Goal: Task Accomplishment & Management: Manage account settings

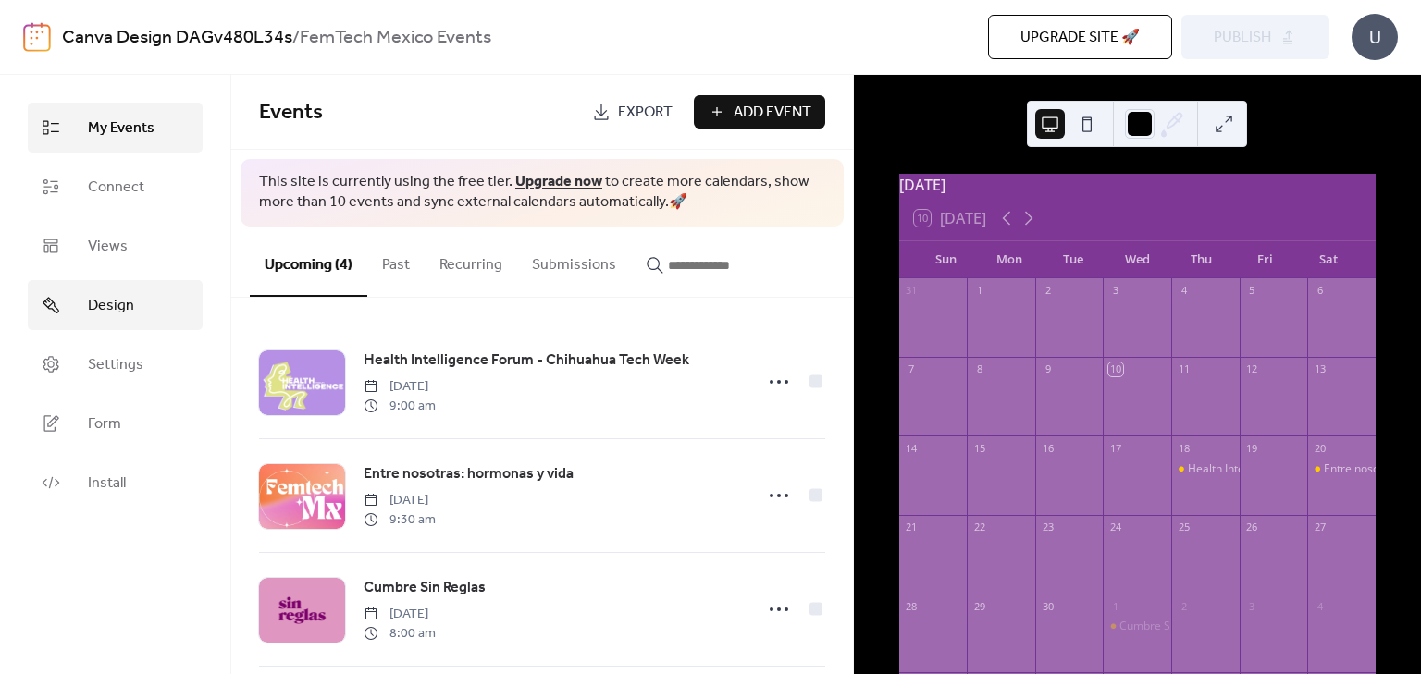
click at [139, 299] on link "Design" at bounding box center [115, 305] width 175 height 50
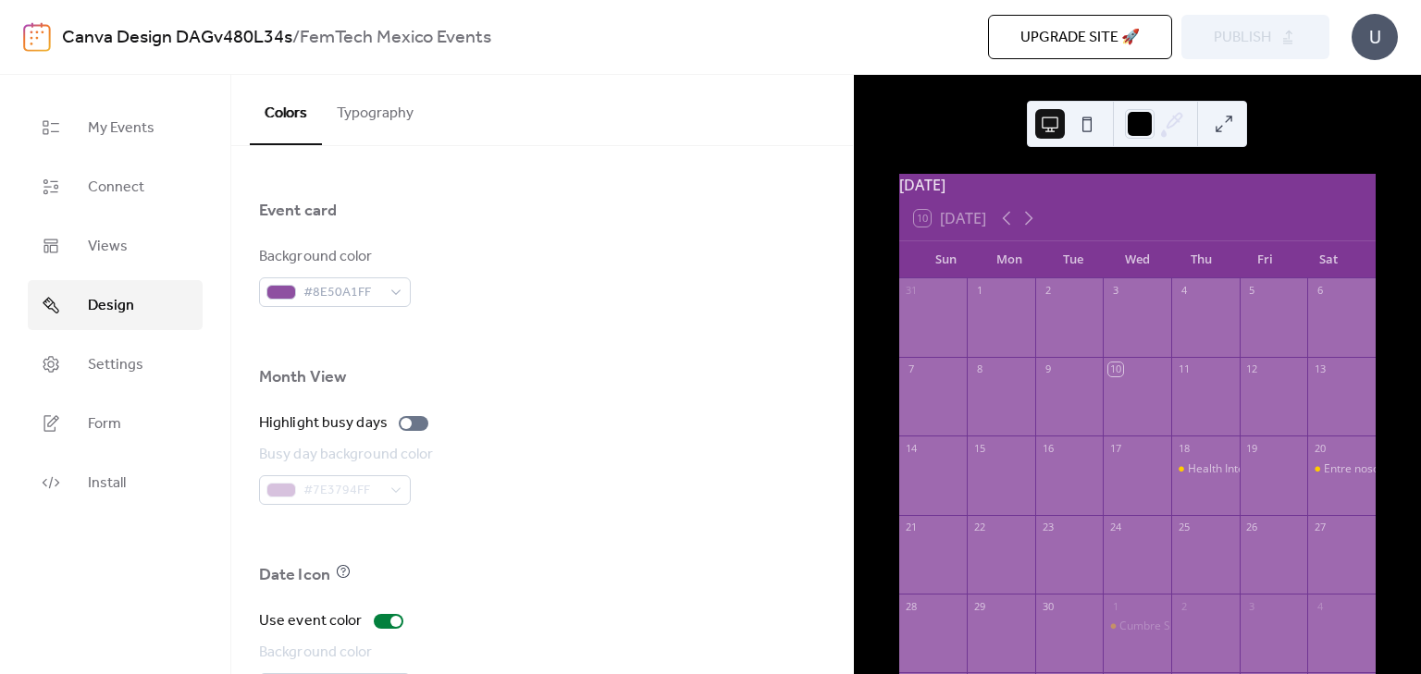
scroll to position [1263, 0]
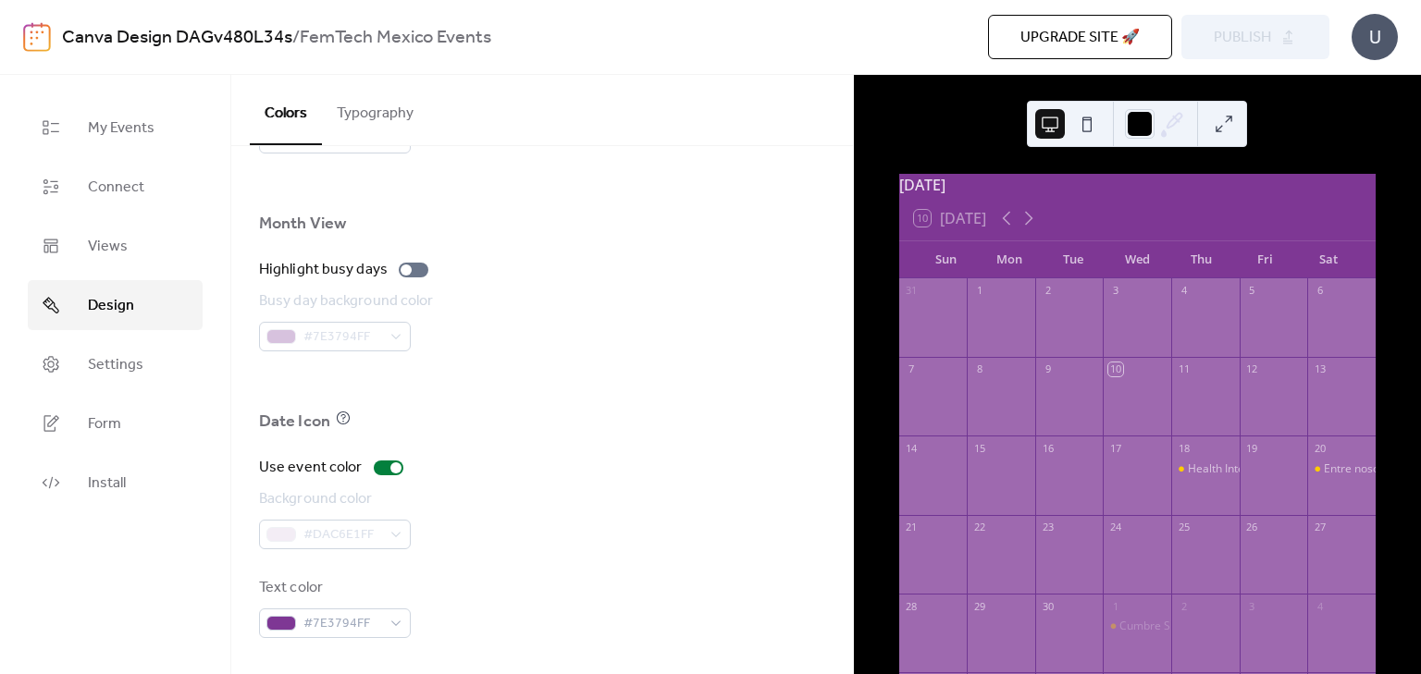
click at [387, 115] on button "Typography" at bounding box center [375, 109] width 106 height 68
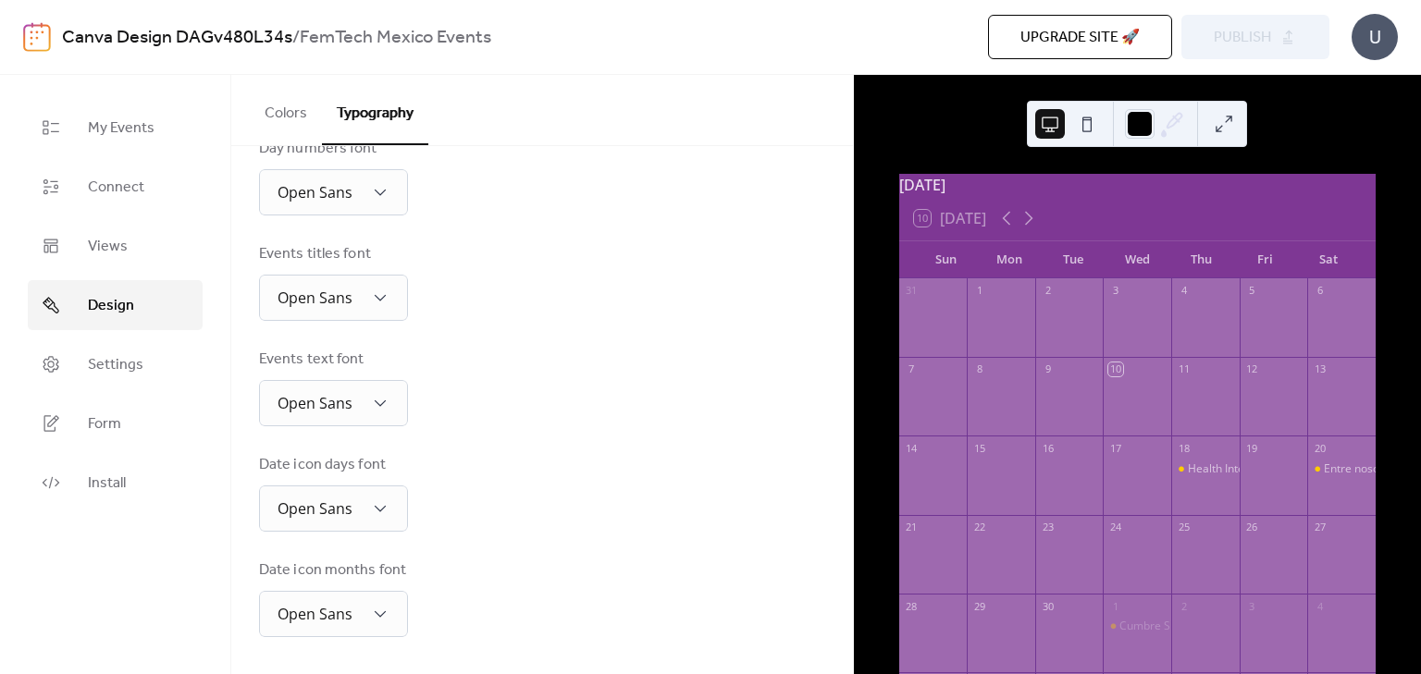
scroll to position [426, 0]
click at [146, 379] on link "Settings" at bounding box center [115, 364] width 175 height 50
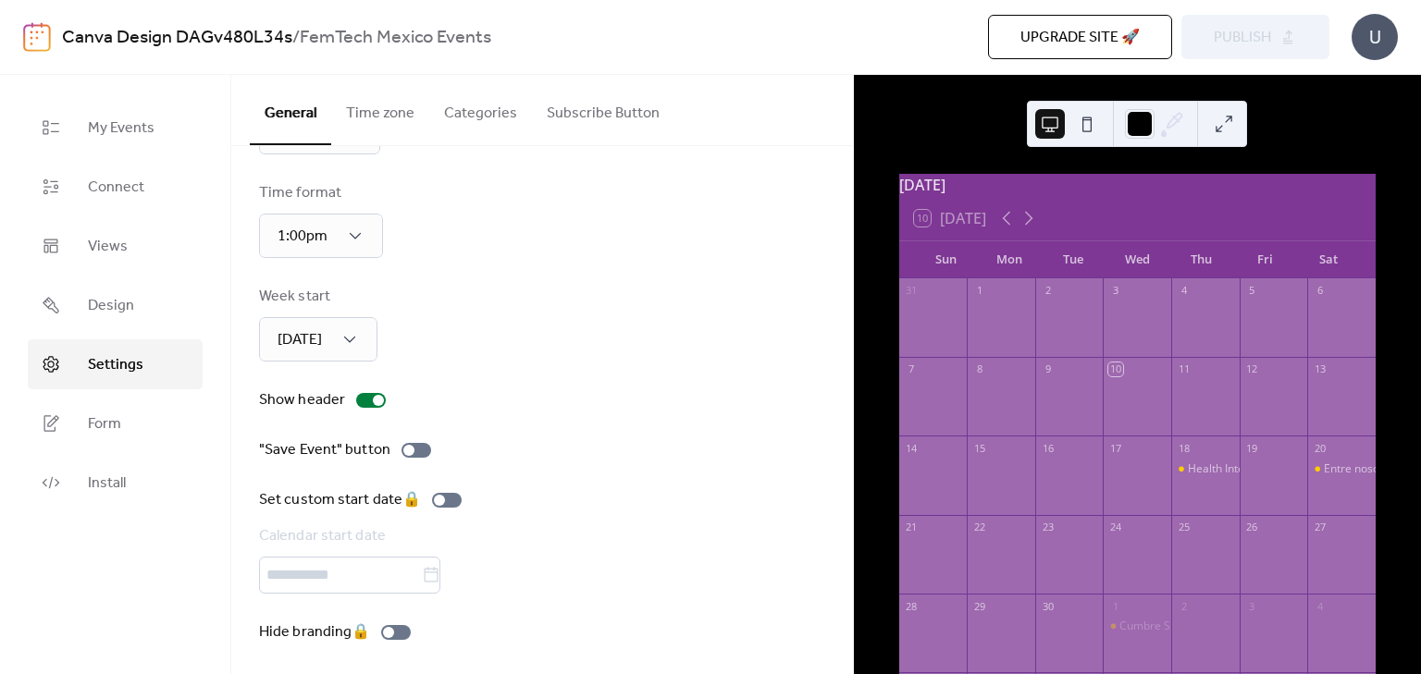
scroll to position [110, 0]
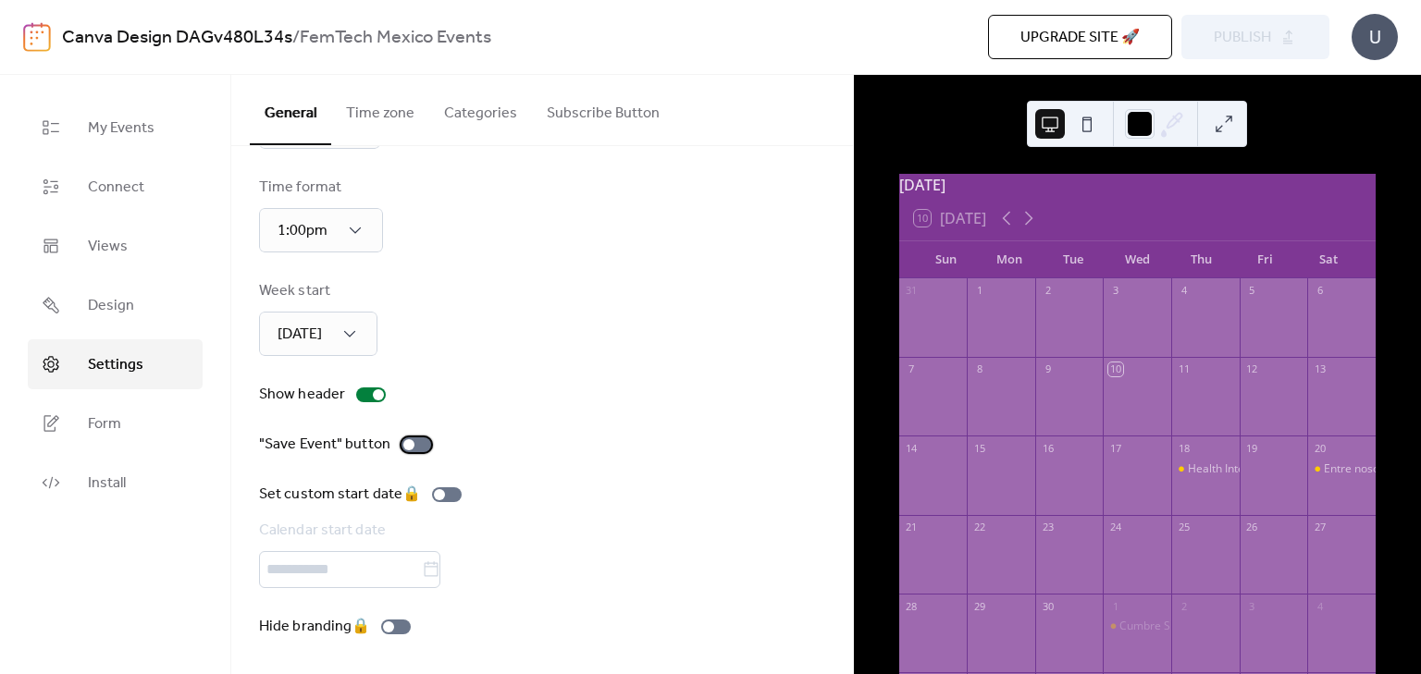
click at [423, 444] on div at bounding box center [416, 444] width 30 height 15
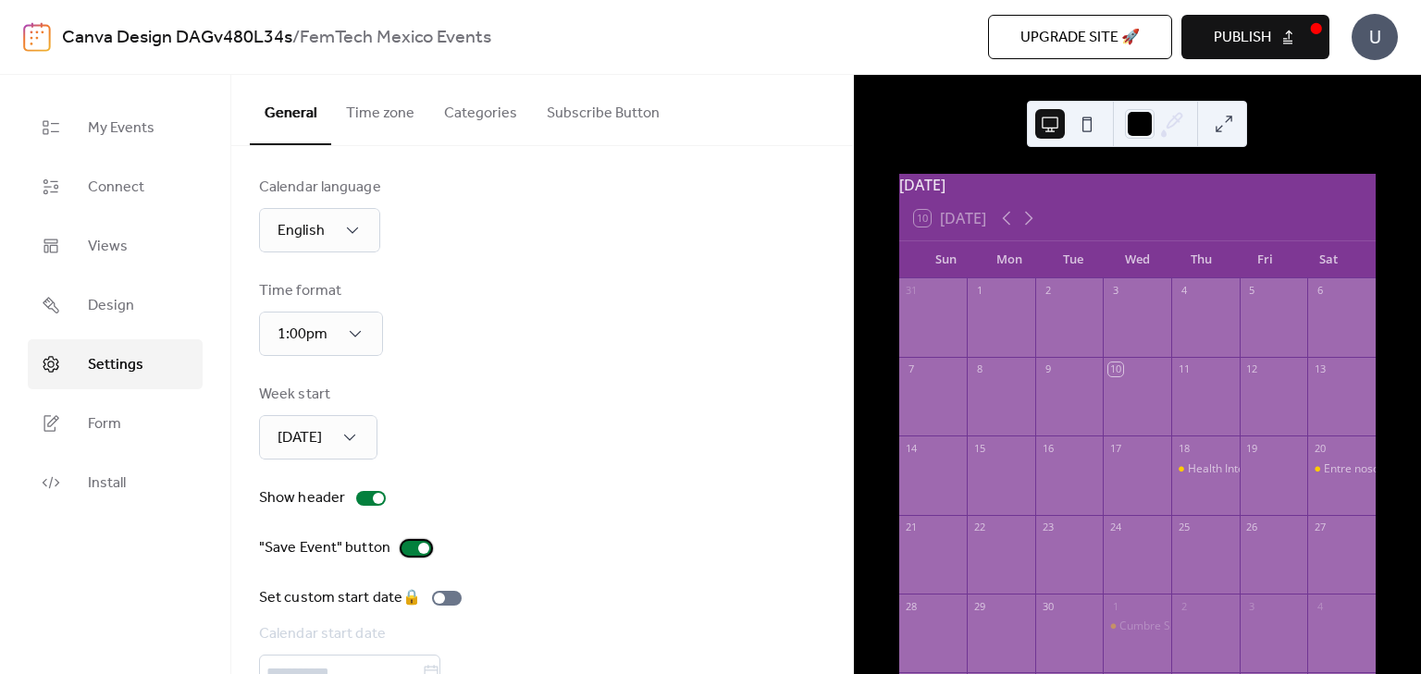
scroll to position [0, 0]
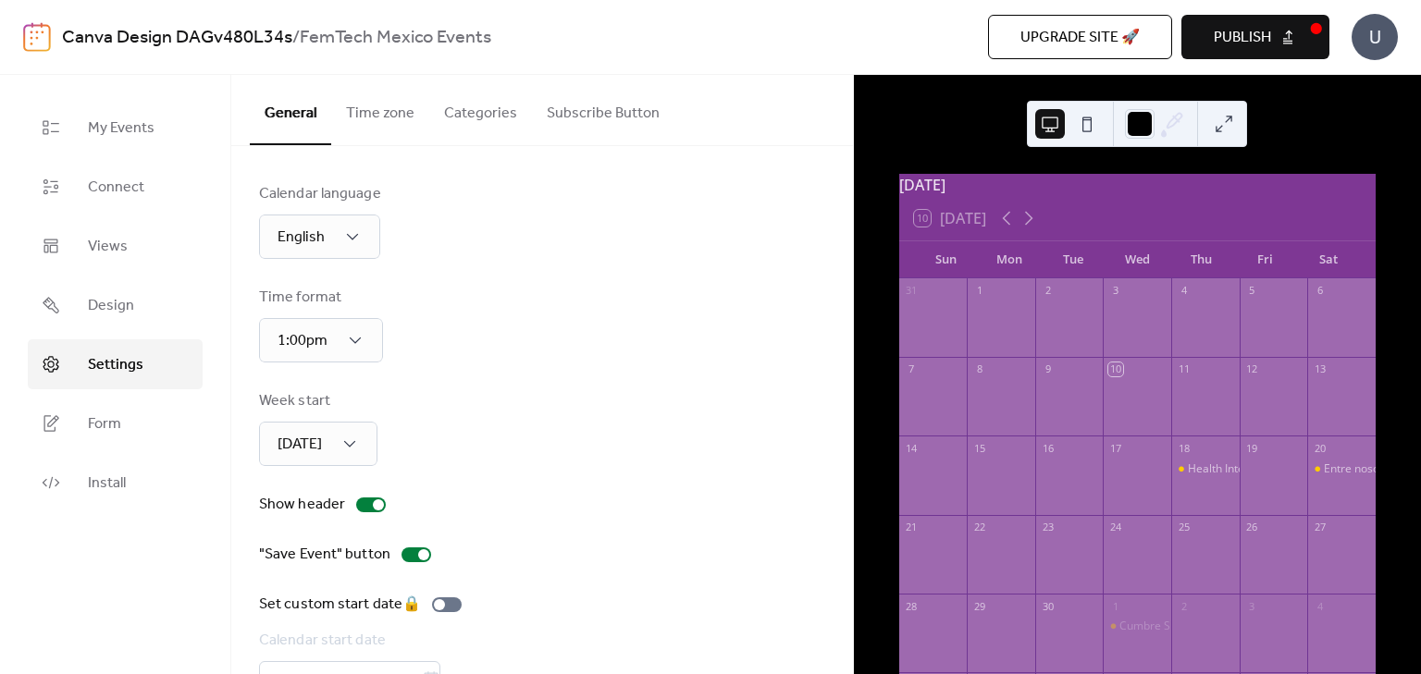
click at [390, 97] on button "Time zone" at bounding box center [380, 109] width 98 height 68
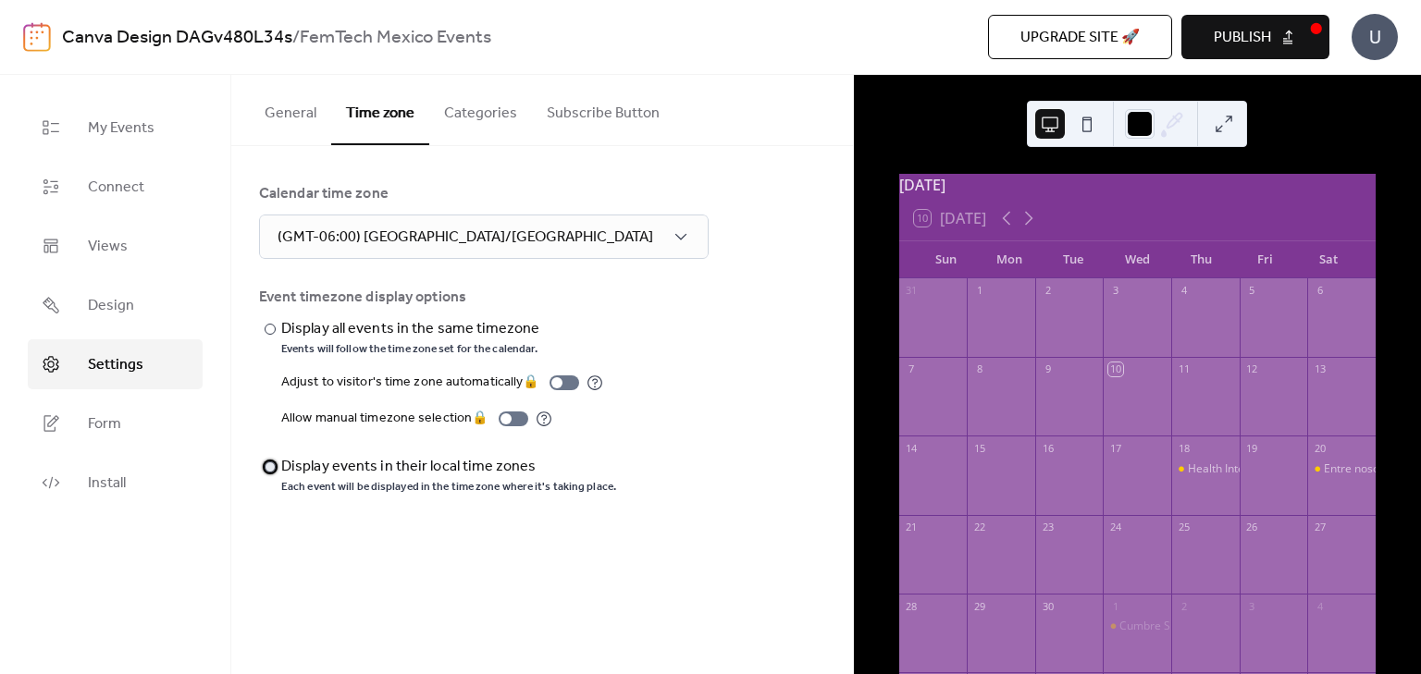
click at [400, 469] on div "Display events in their local time zones" at bounding box center [446, 467] width 331 height 22
click at [486, 116] on button "Categories" at bounding box center [480, 109] width 103 height 68
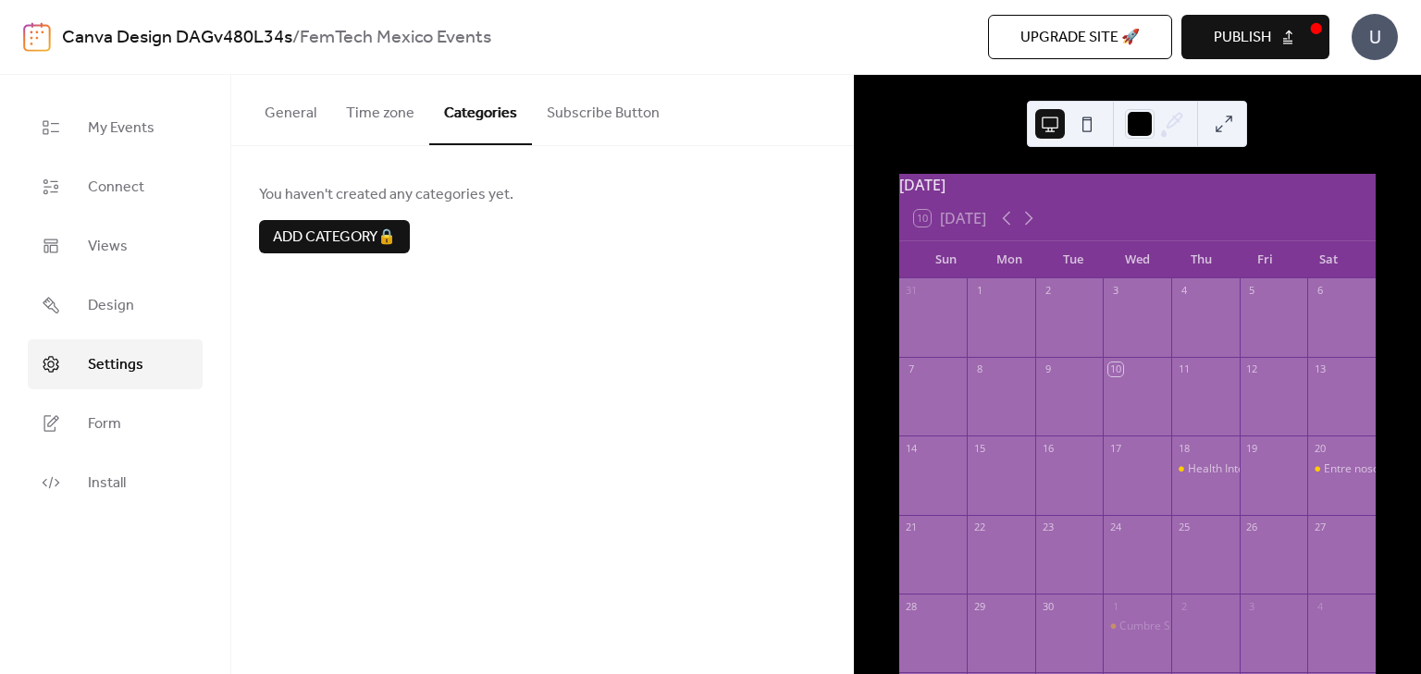
click at [623, 114] on button "Subscribe Button" at bounding box center [603, 109] width 142 height 68
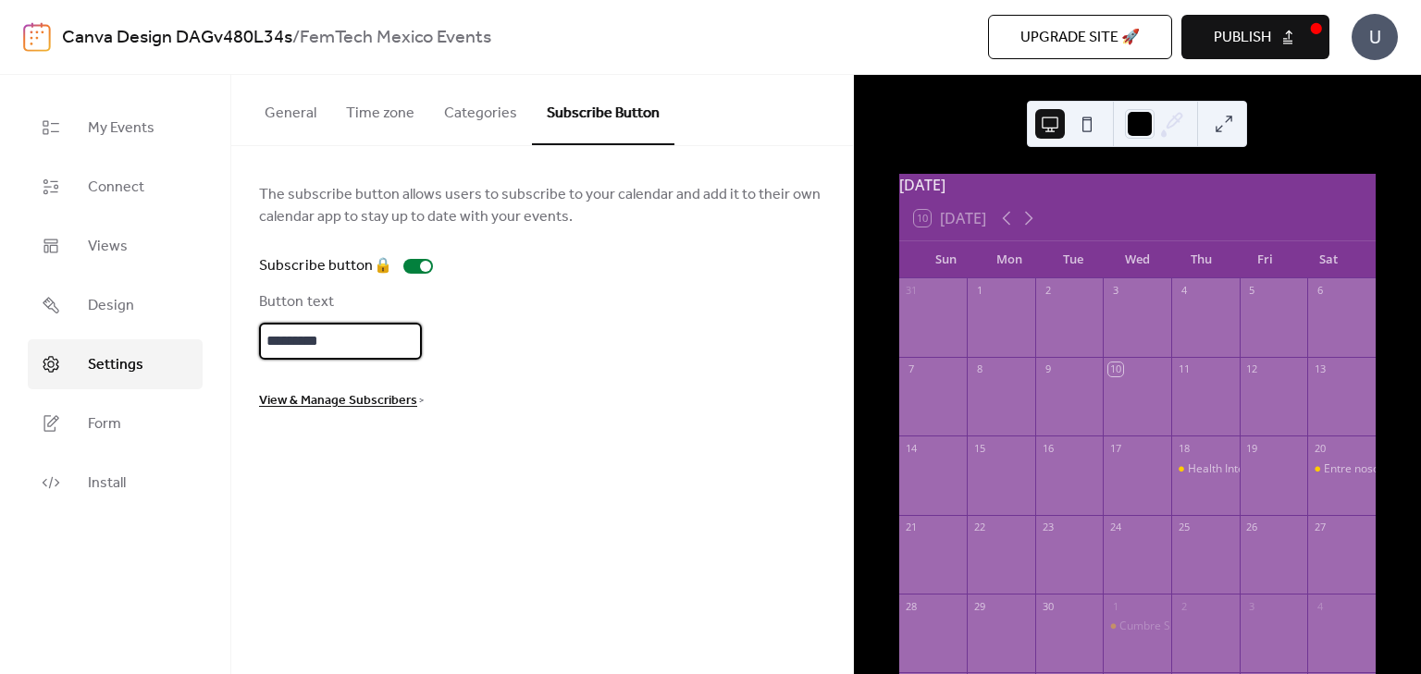
click at [359, 350] on input "*********" at bounding box center [340, 341] width 163 height 37
click at [607, 428] on div "The subscribe button allows users to subscribe to your calendar and add it to t…" at bounding box center [542, 297] width 622 height 302
click at [332, 349] on input "*********" at bounding box center [340, 341] width 163 height 37
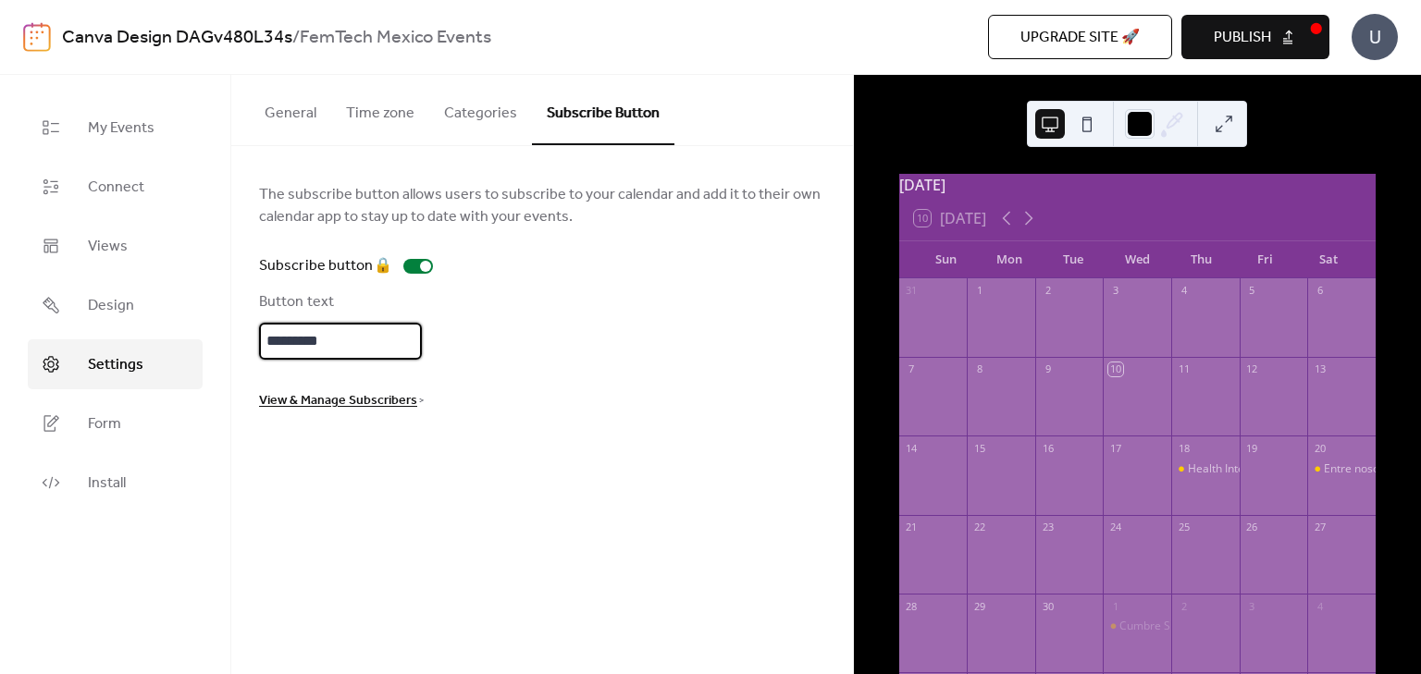
click at [332, 349] on input "*********" at bounding box center [340, 341] width 163 height 37
click at [520, 425] on div "The subscribe button allows users to subscribe to your calendar and add it to t…" at bounding box center [542, 297] width 622 height 302
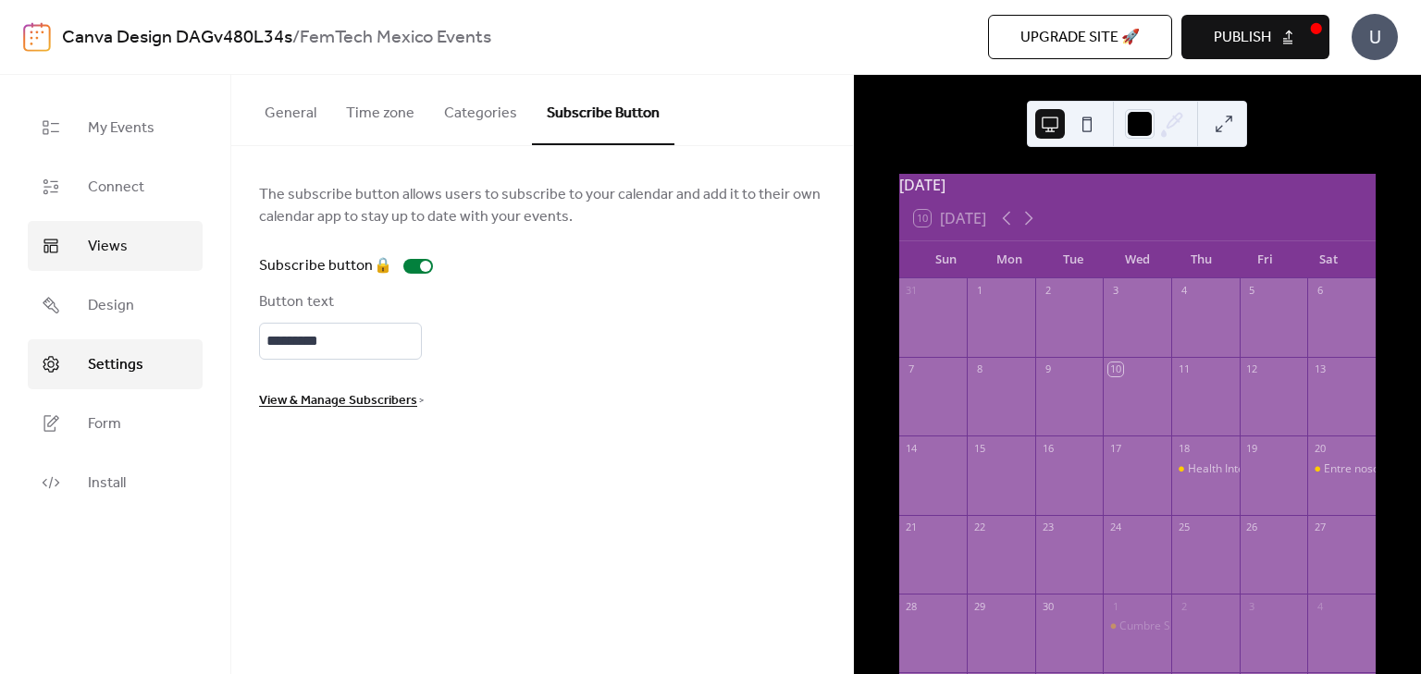
click at [142, 247] on link "Views" at bounding box center [115, 246] width 175 height 50
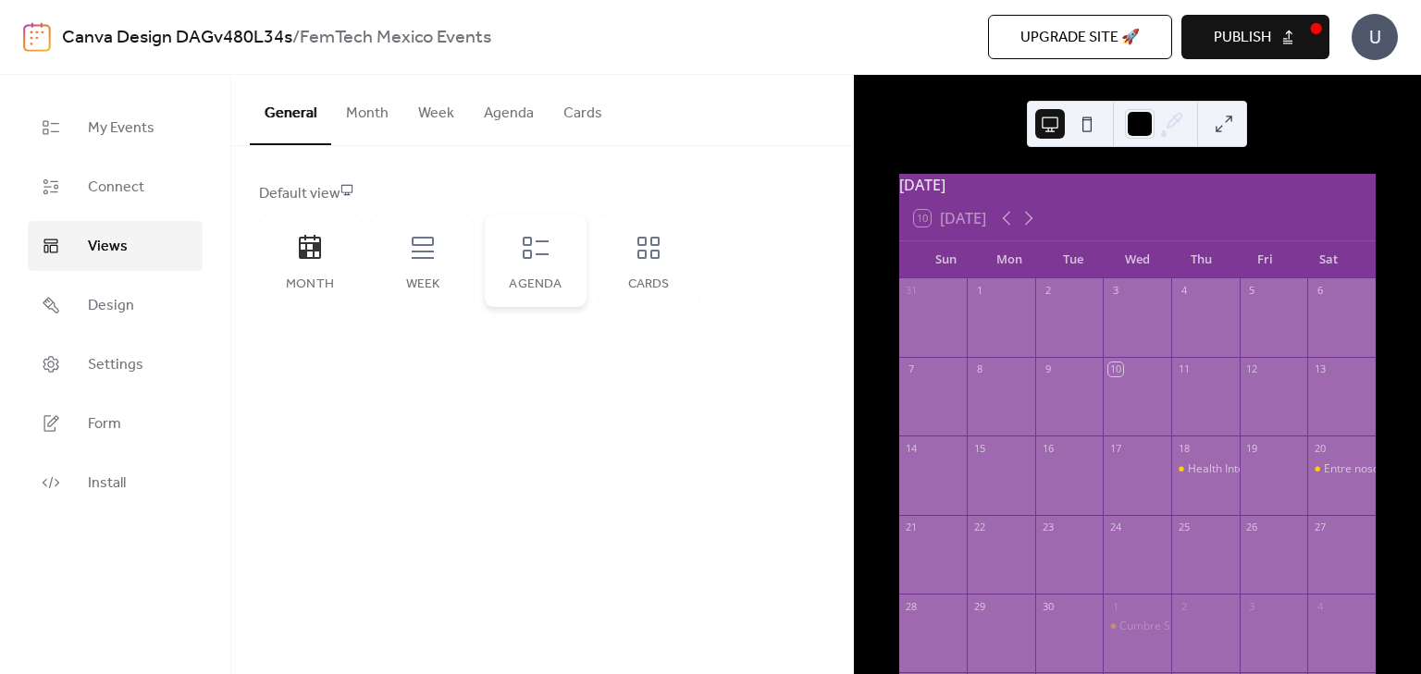
click at [542, 237] on icon at bounding box center [536, 248] width 30 height 30
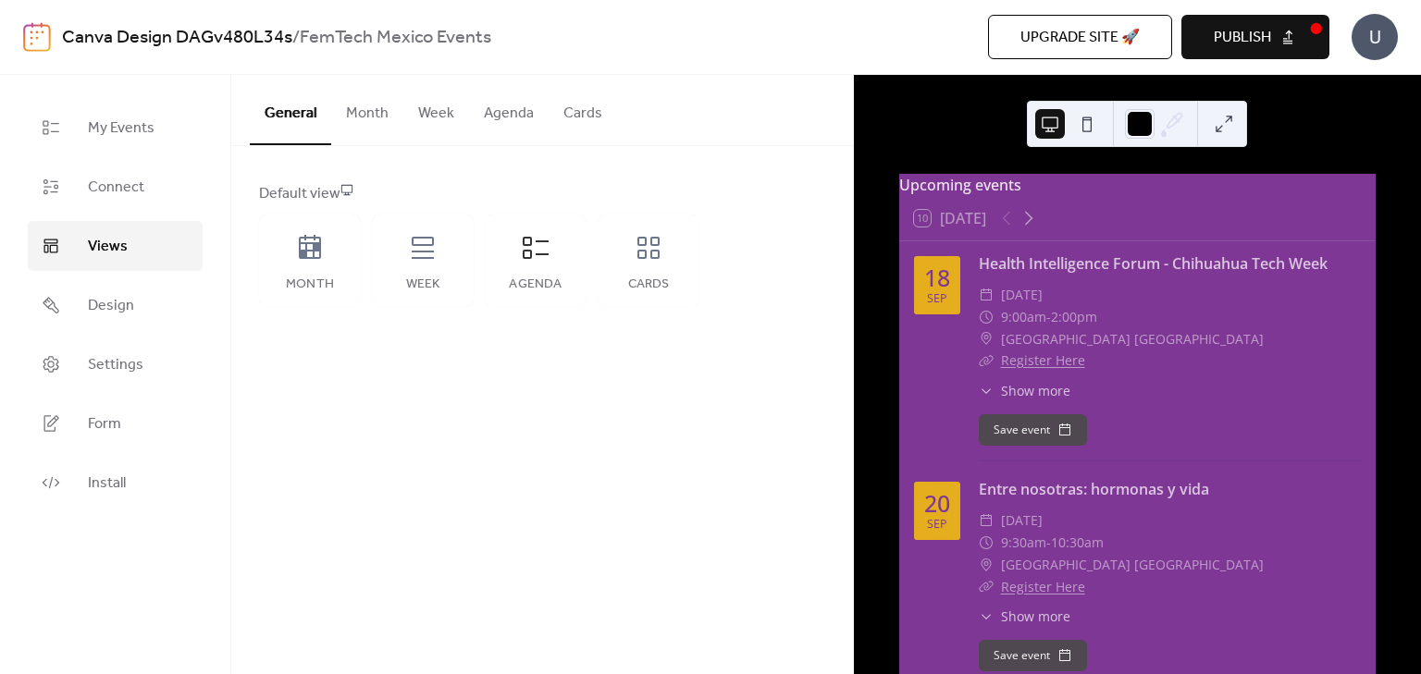
click at [1255, 45] on span "Publish" at bounding box center [1242, 38] width 57 height 22
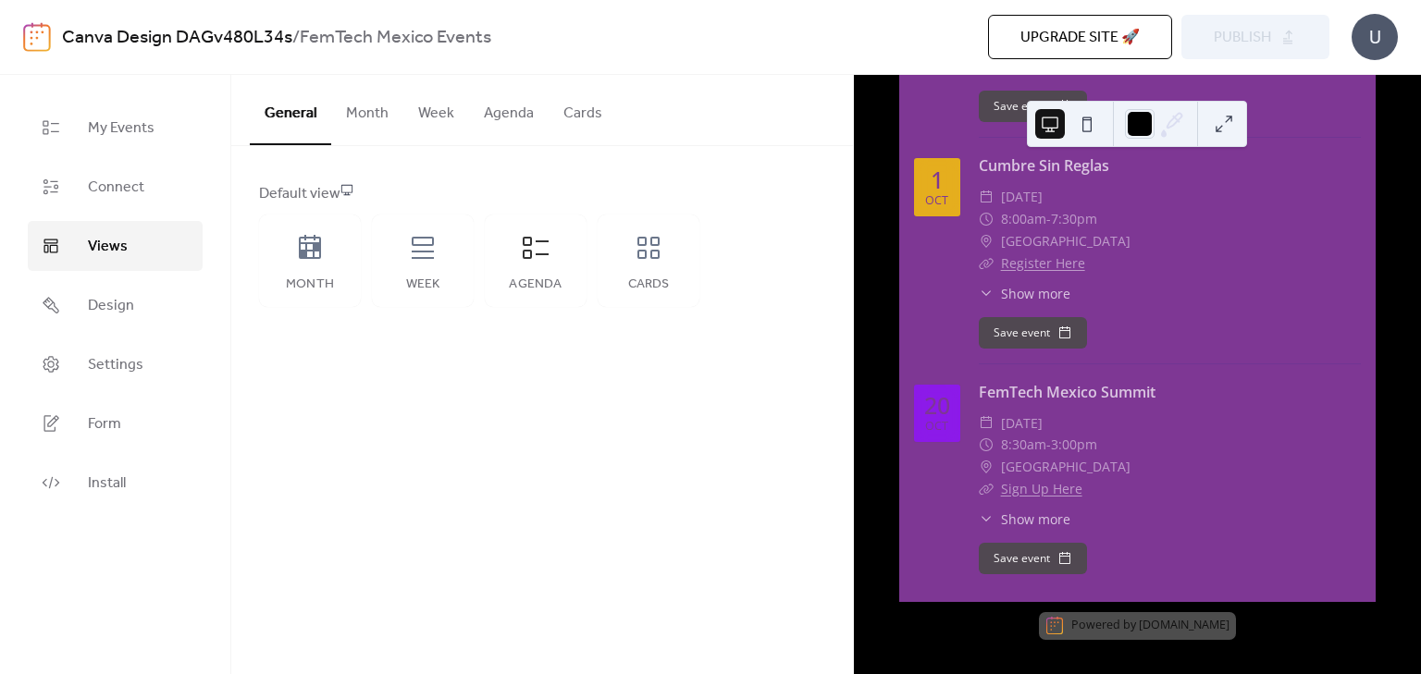
scroll to position [559, 0]
click at [381, 121] on button "Month" at bounding box center [367, 109] width 72 height 68
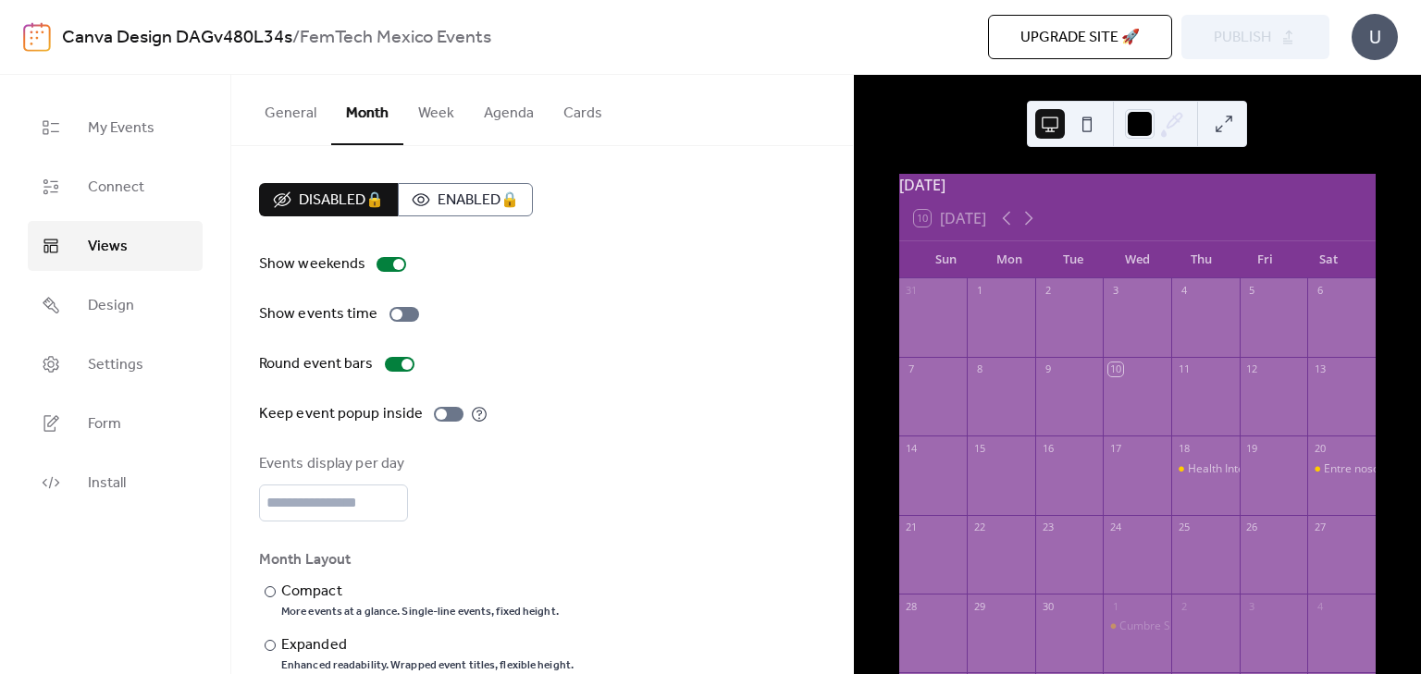
click at [464, 119] on button "Week" at bounding box center [436, 109] width 66 height 68
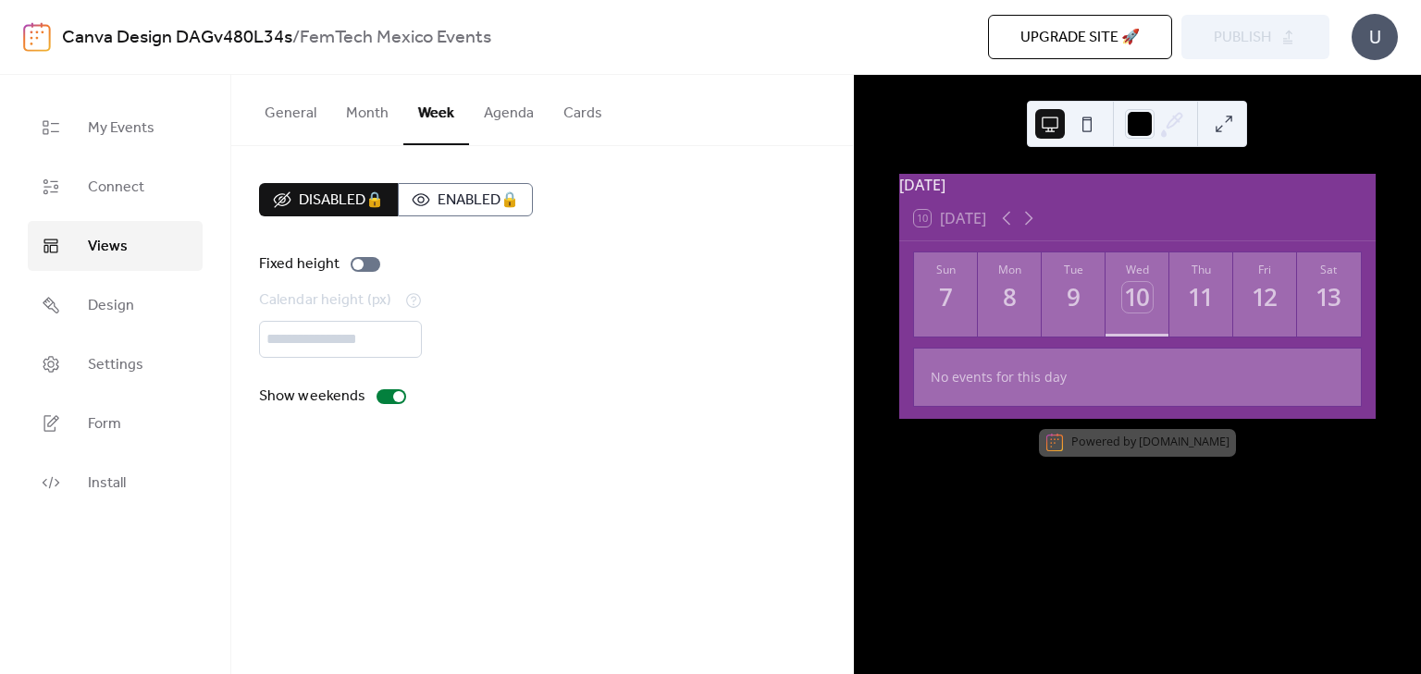
click at [516, 121] on button "Agenda" at bounding box center [509, 109] width 80 height 68
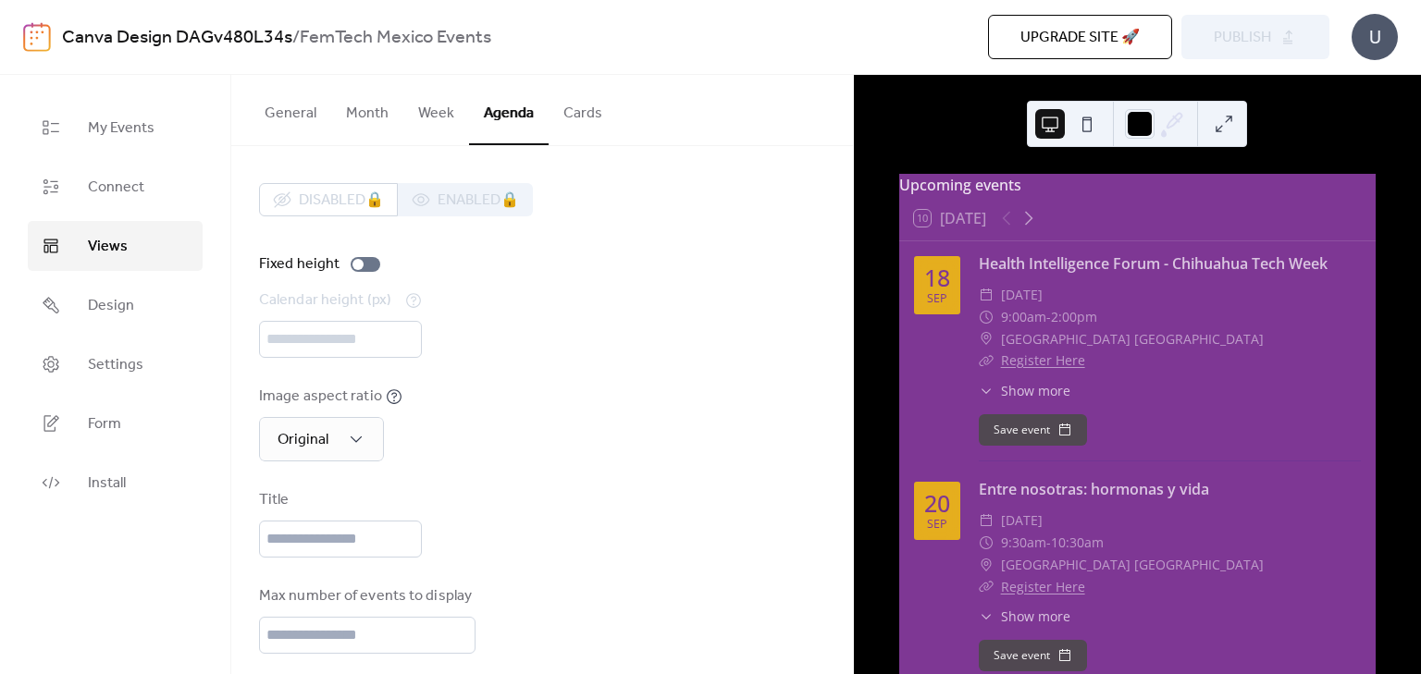
click at [579, 127] on button "Cards" at bounding box center [582, 109] width 68 height 68
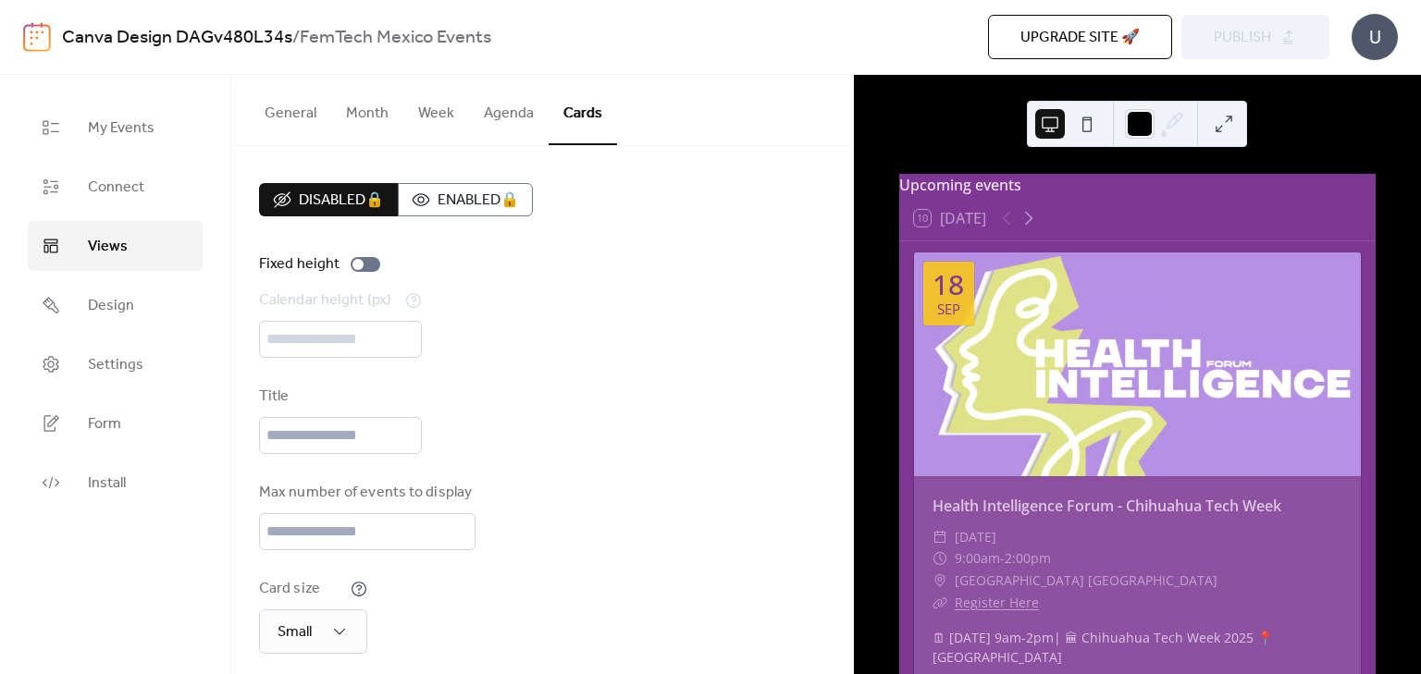
scroll to position [151, 0]
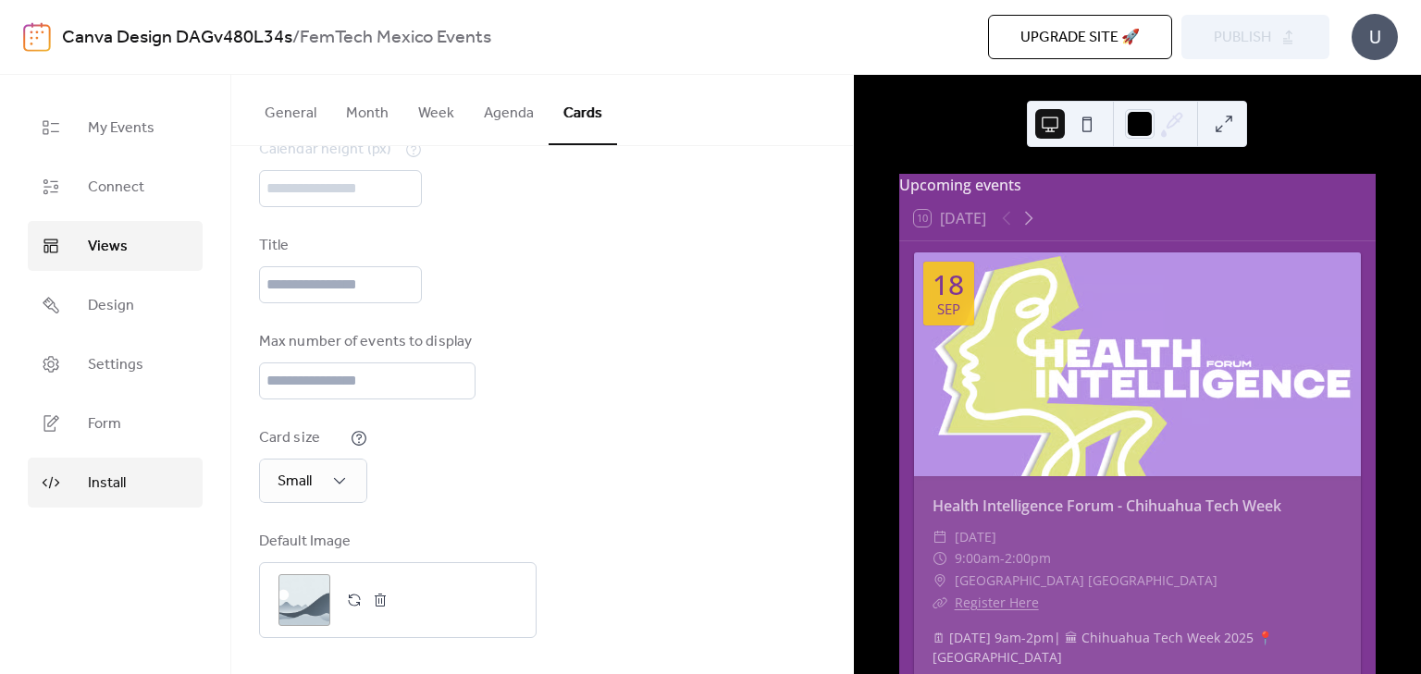
click at [132, 484] on link "Install" at bounding box center [115, 483] width 175 height 50
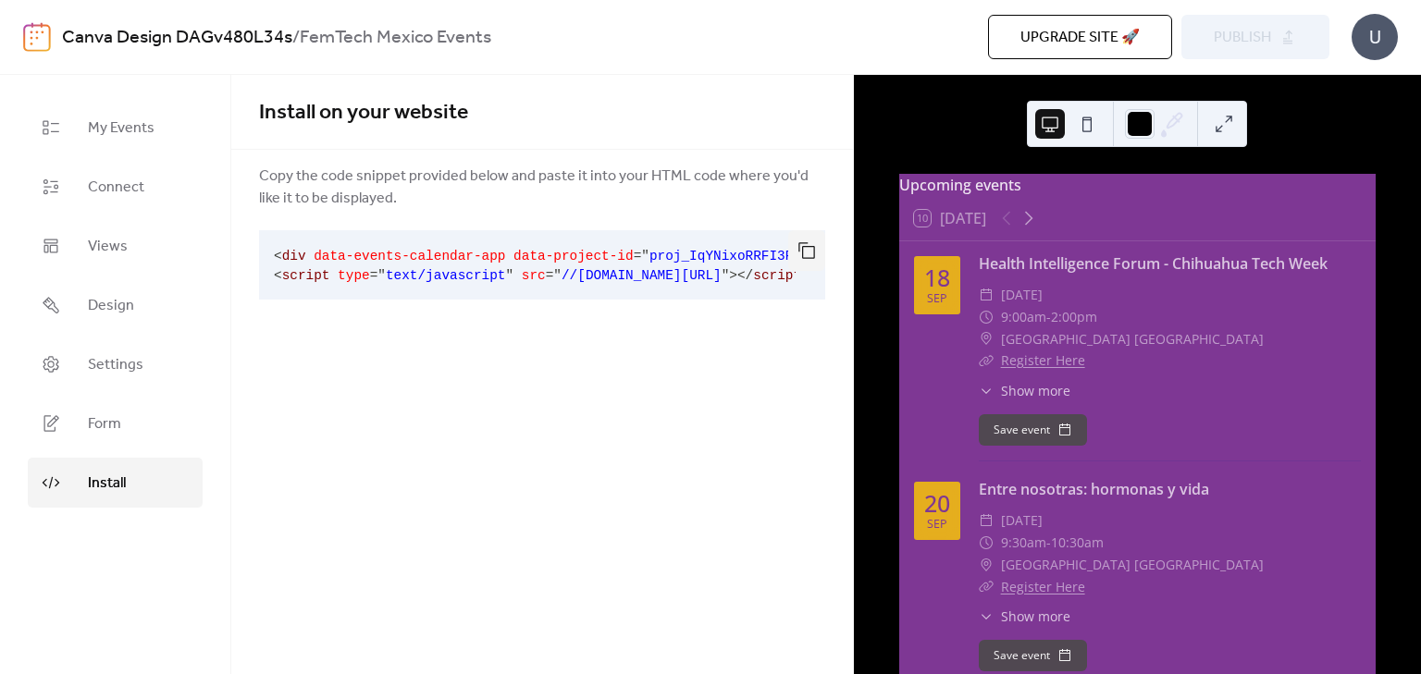
click at [649, 256] on span "proj_IqYNixoRRFI3PviZ6pIpu" at bounding box center [753, 256] width 208 height 15
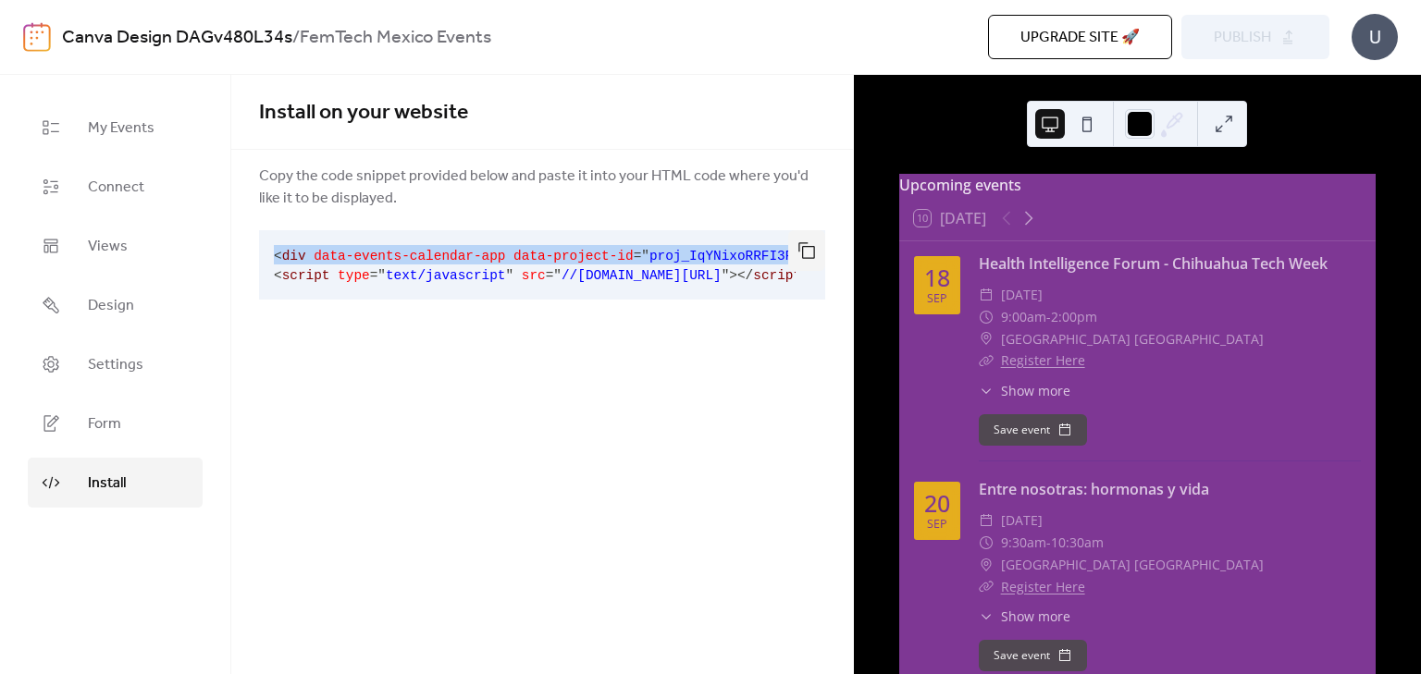
click at [649, 256] on span "proj_IqYNixoRRFI3PviZ6pIpu" at bounding box center [753, 256] width 208 height 15
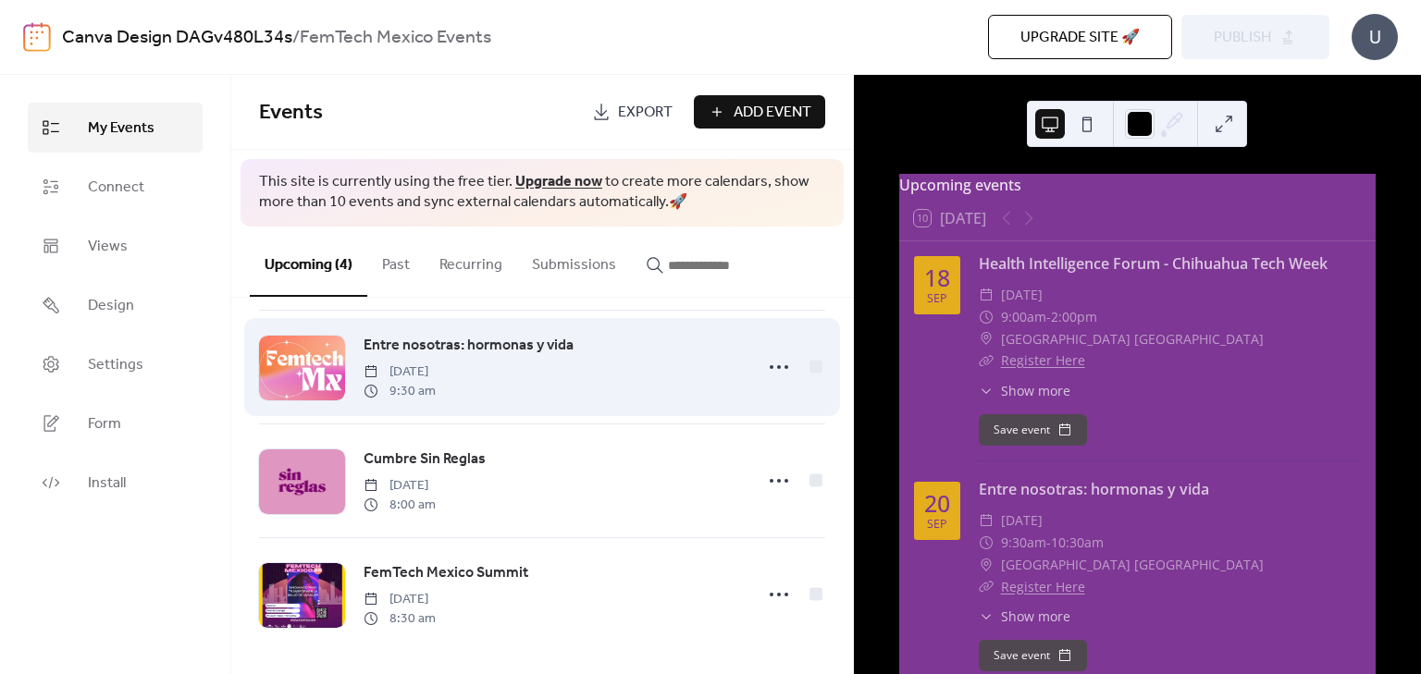
scroll to position [133, 0]
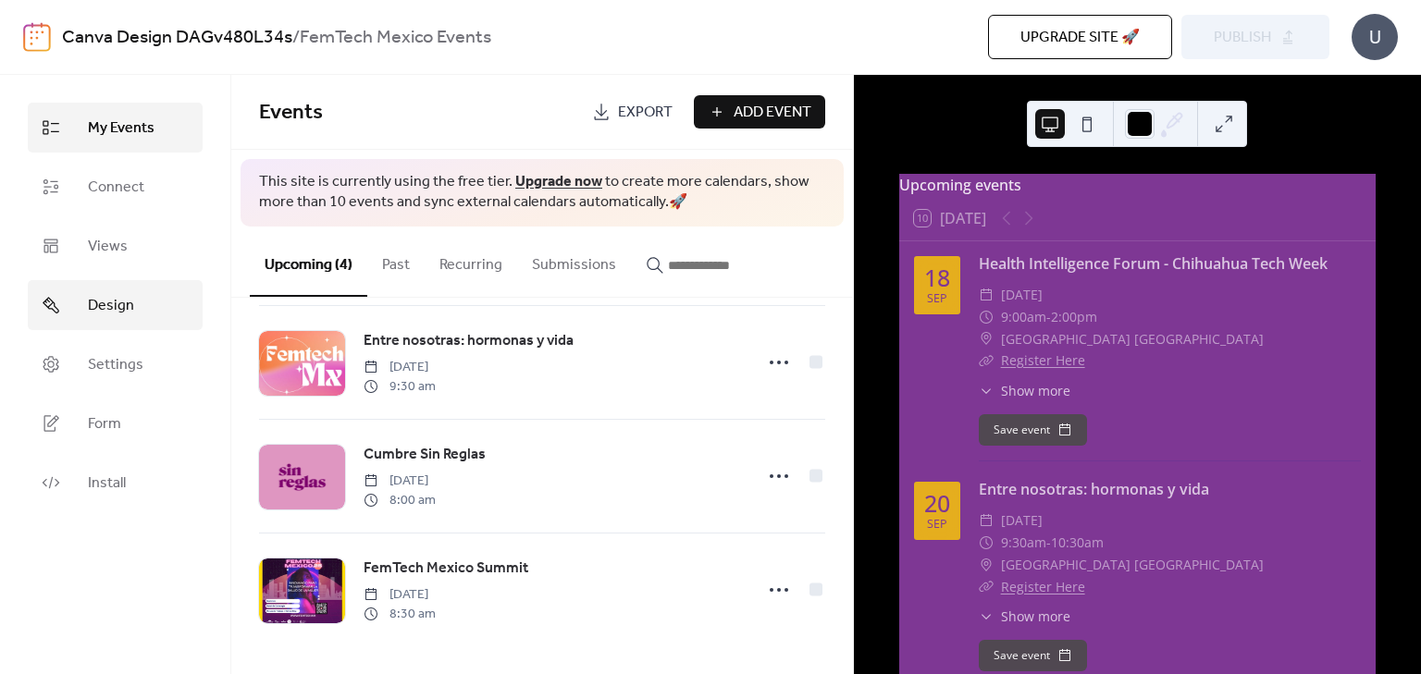
click at [114, 312] on span "Design" at bounding box center [111, 306] width 46 height 22
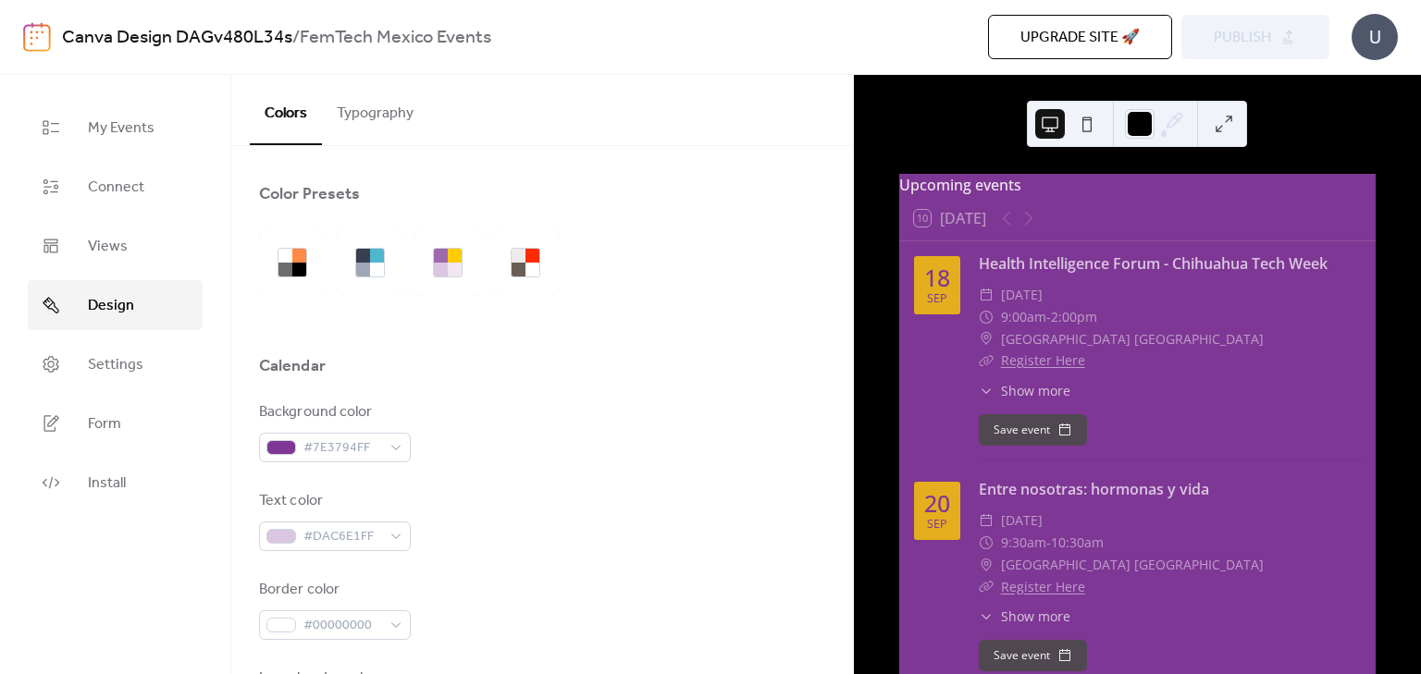
click at [369, 105] on button "Typography" at bounding box center [375, 109] width 106 height 68
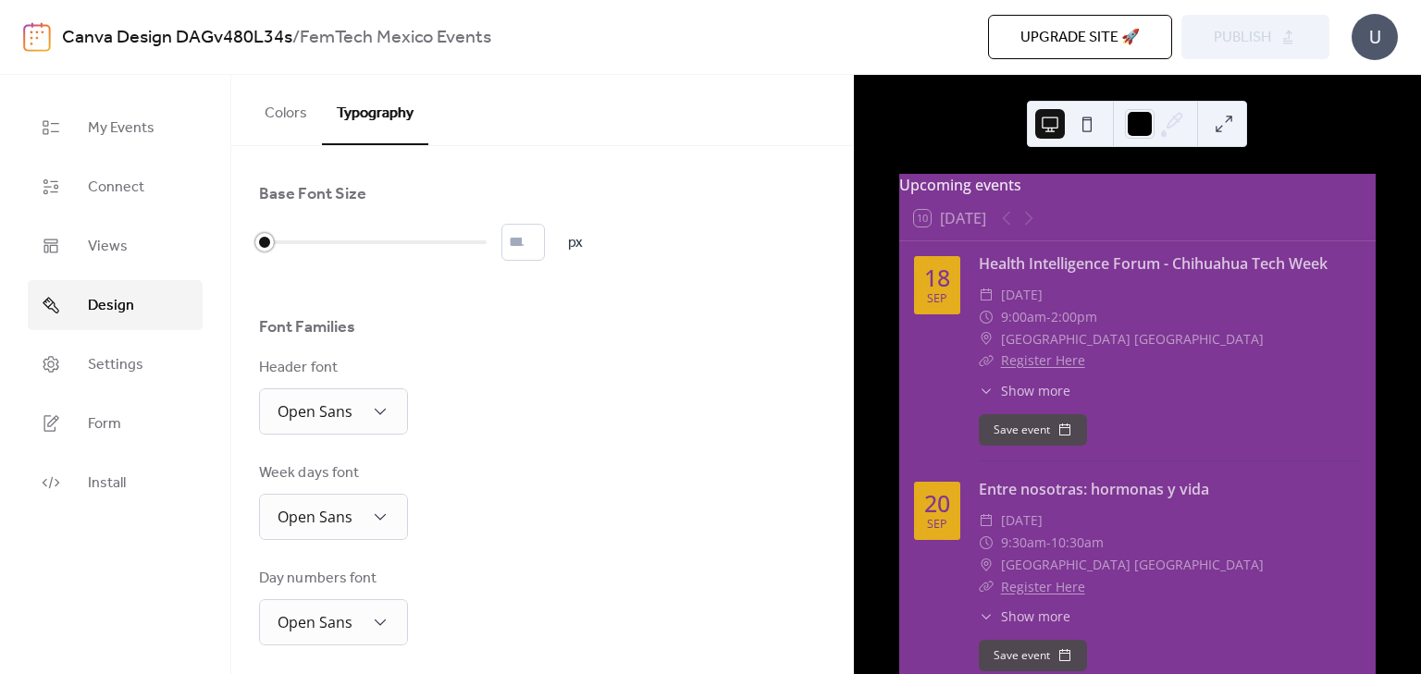
click at [331, 240] on div at bounding box center [373, 243] width 228 height 30
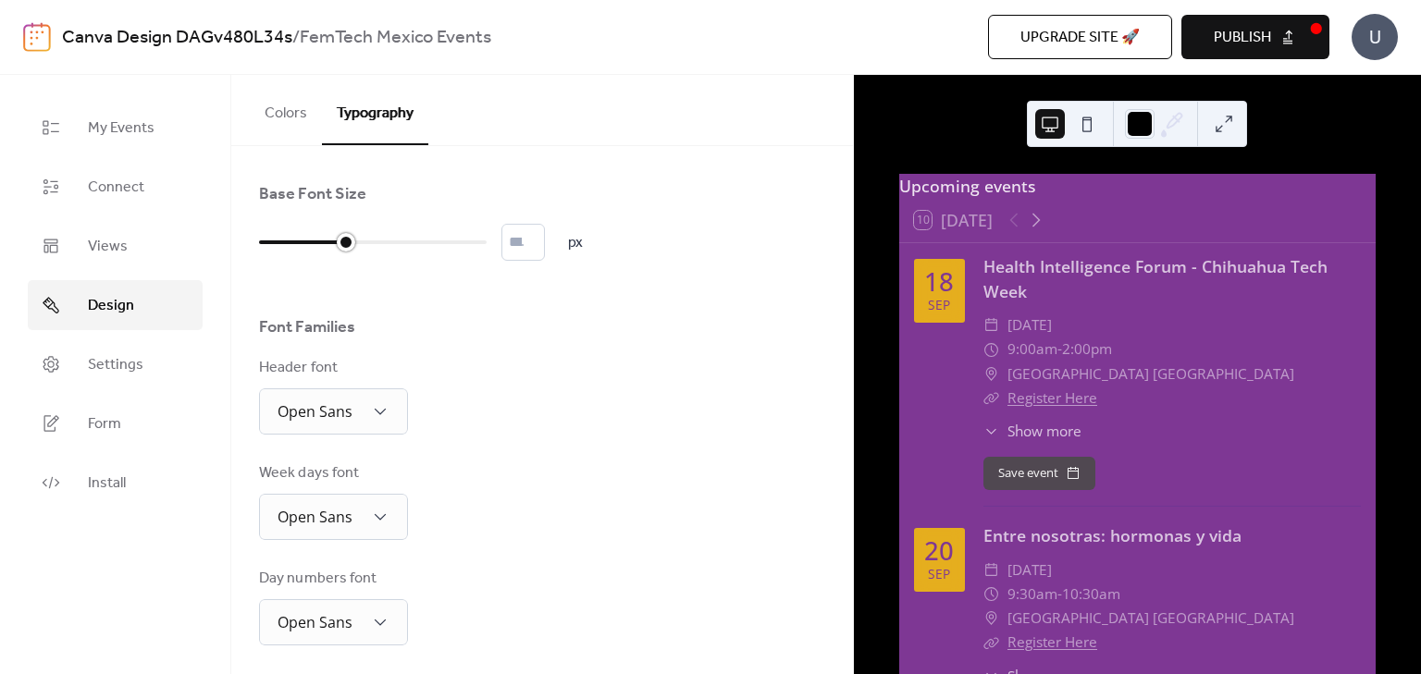
click at [391, 237] on div at bounding box center [373, 243] width 228 height 30
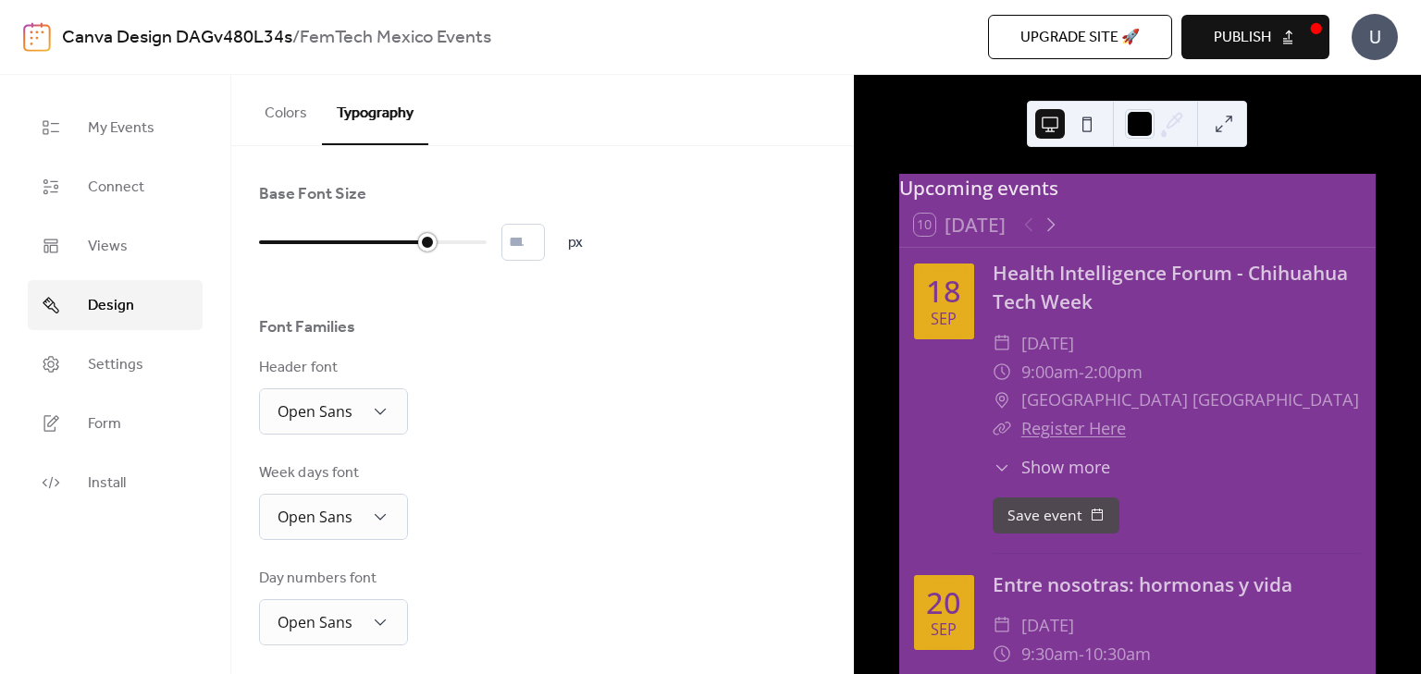
click at [421, 241] on div at bounding box center [373, 243] width 228 height 30
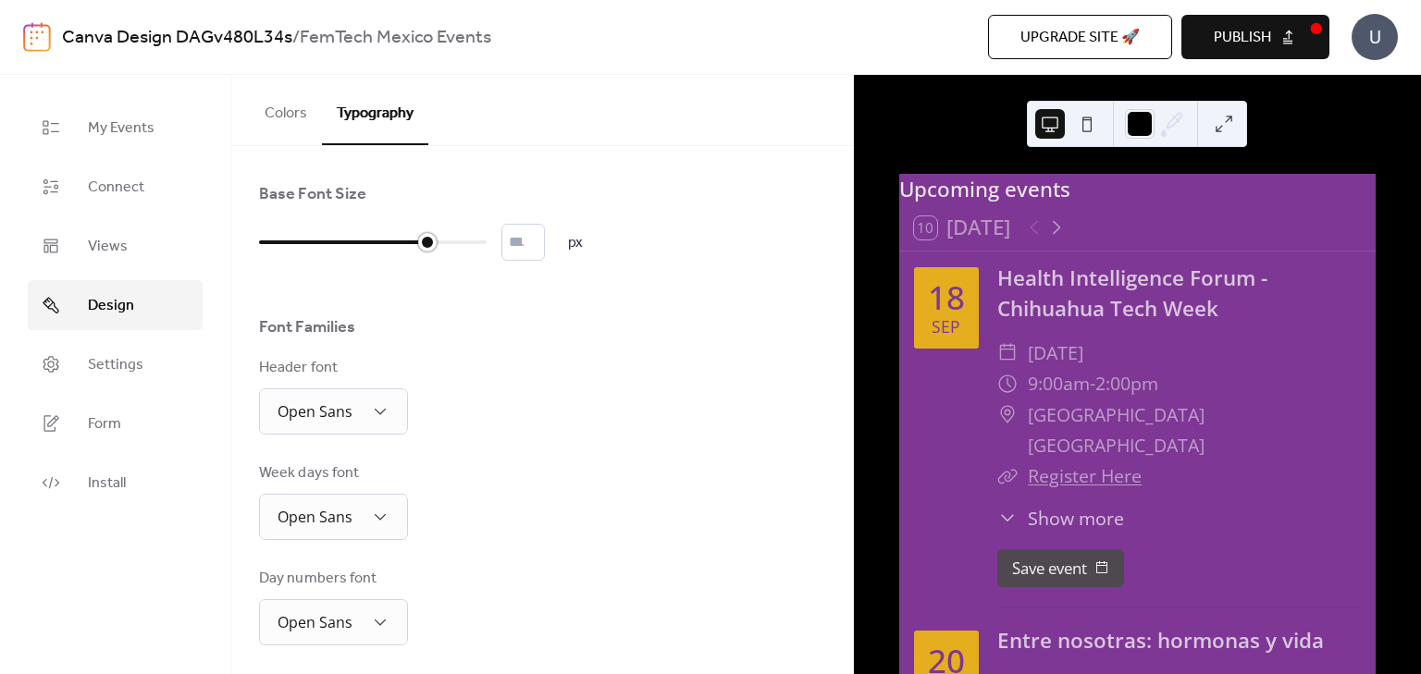
click at [457, 238] on div at bounding box center [373, 243] width 228 height 30
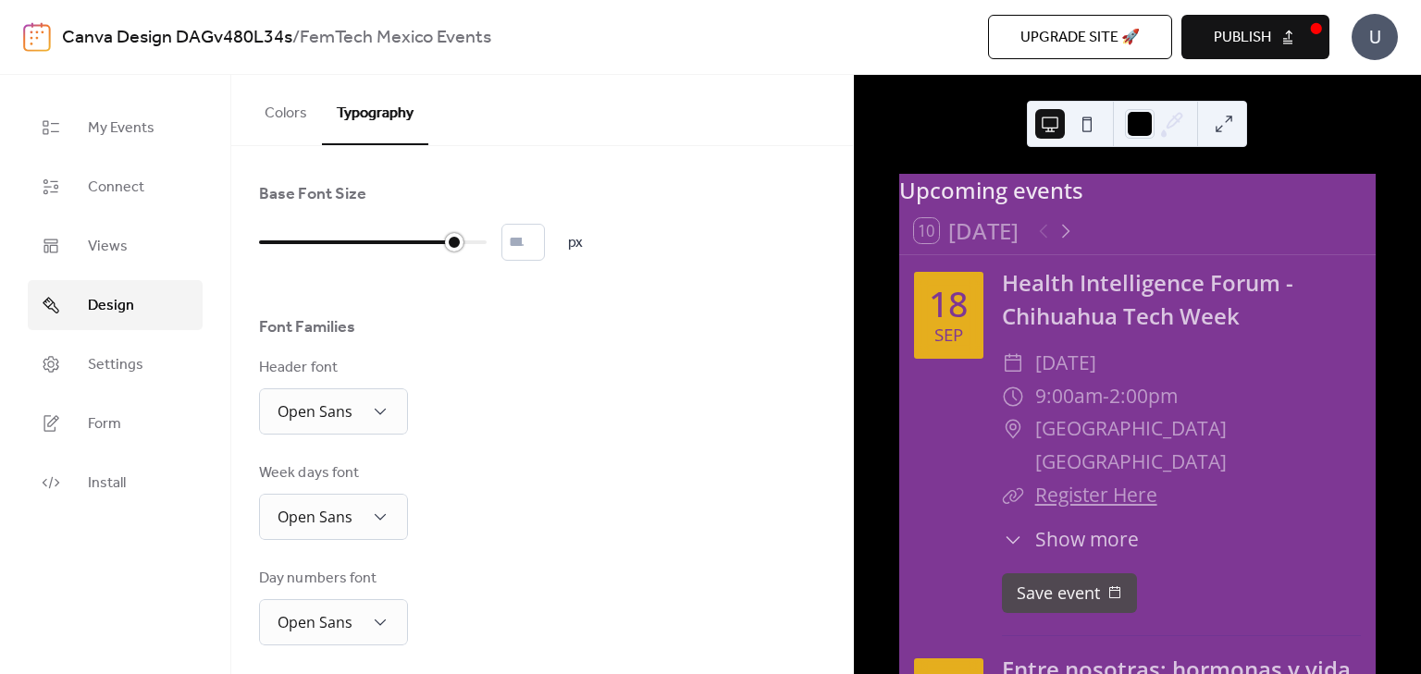
type input "**"
click at [474, 238] on div at bounding box center [373, 243] width 228 height 30
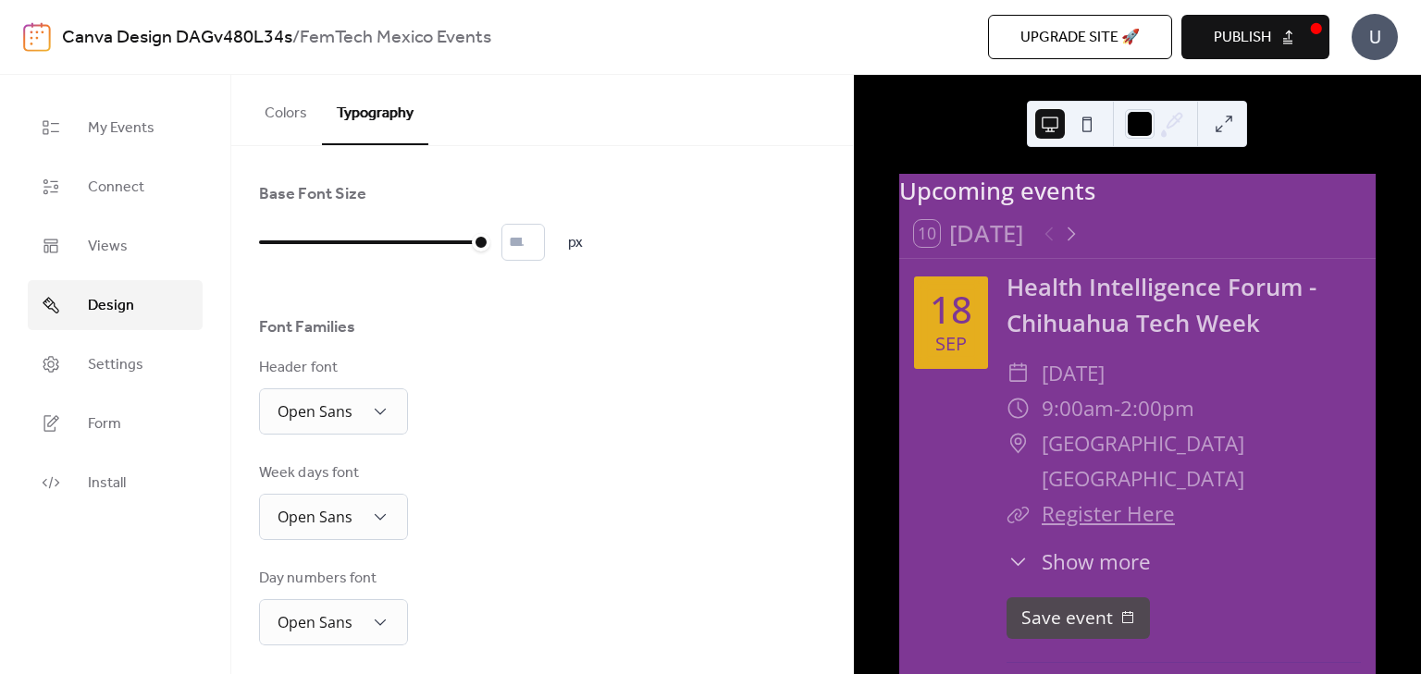
click at [1249, 35] on span "Publish" at bounding box center [1242, 38] width 57 height 22
click at [286, 110] on button "Colors" at bounding box center [286, 109] width 72 height 68
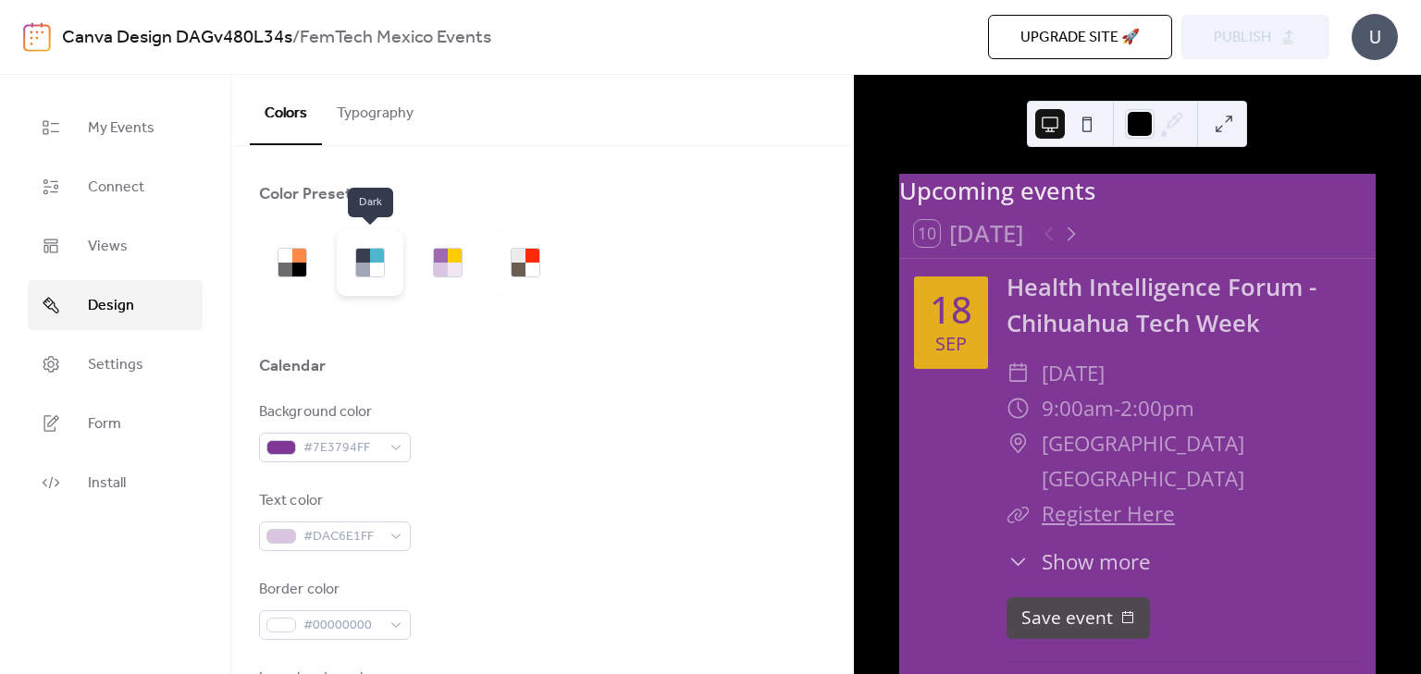
click at [364, 267] on div at bounding box center [363, 270] width 14 height 14
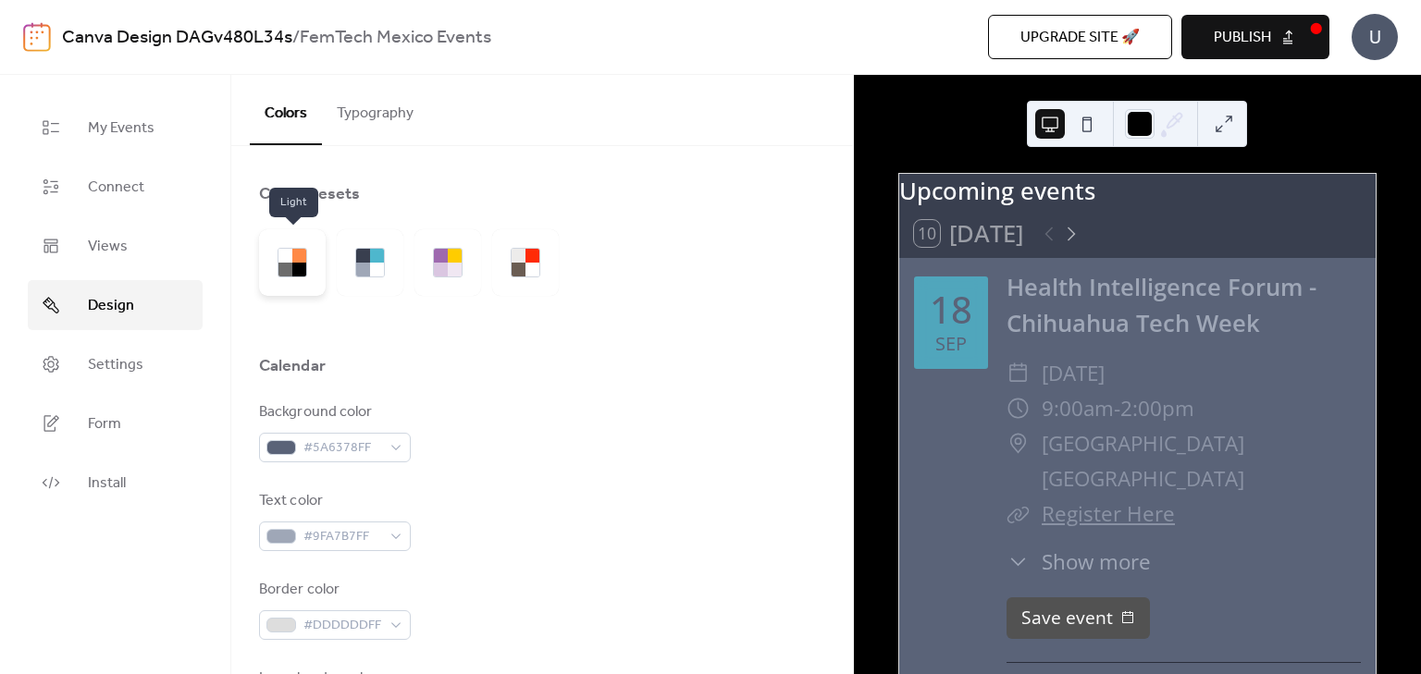
click at [285, 259] on div at bounding box center [285, 256] width 14 height 14
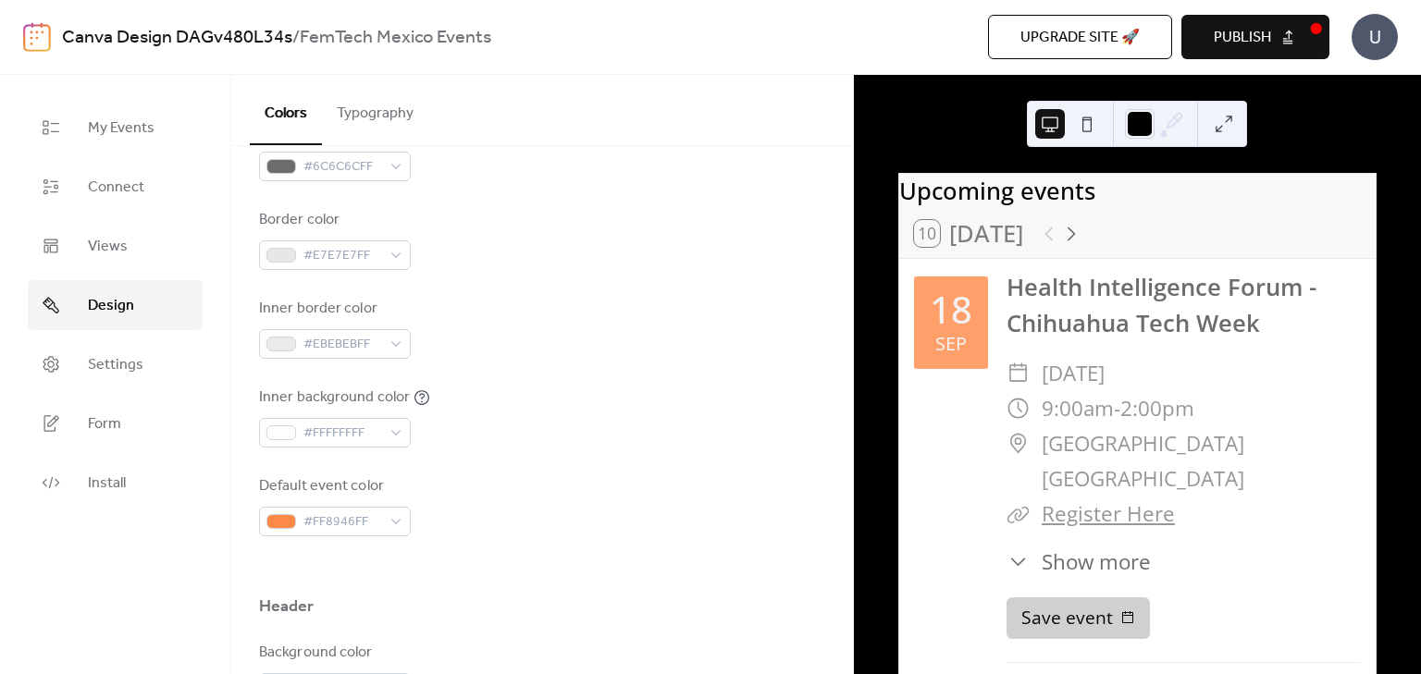
scroll to position [555, 0]
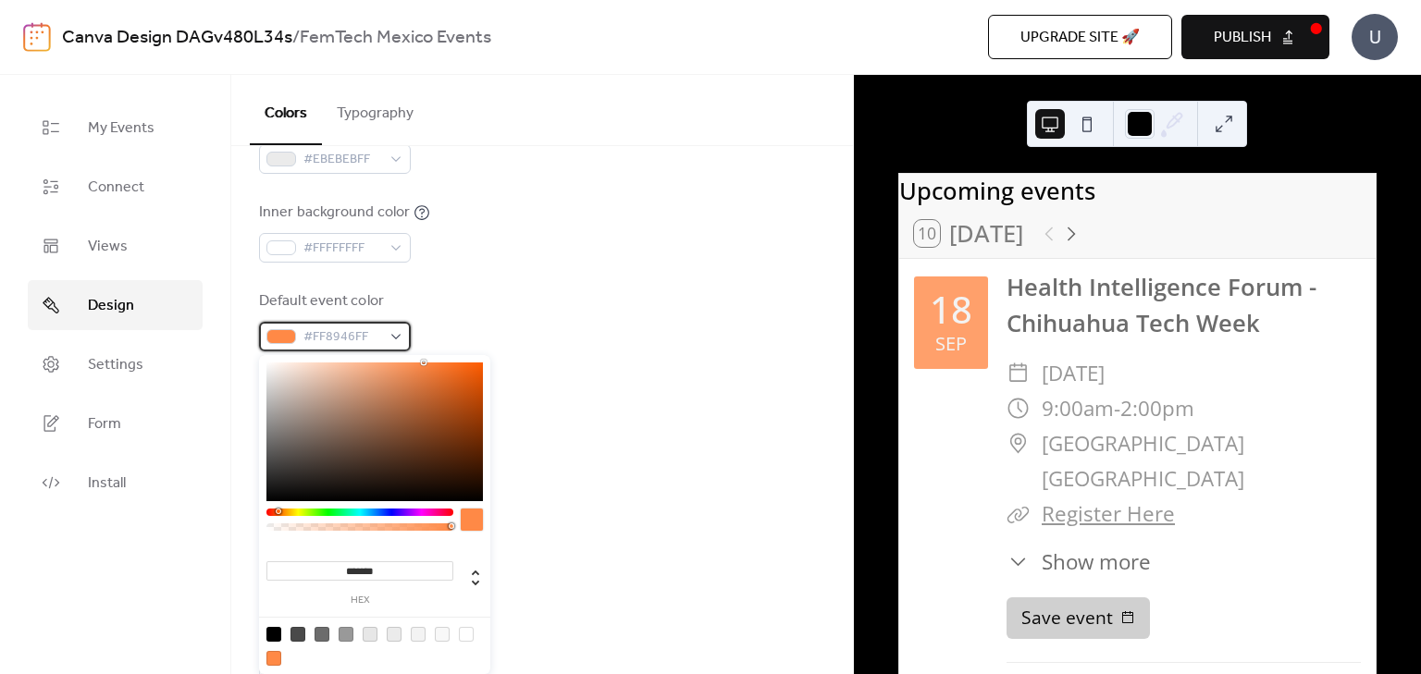
click at [287, 340] on div at bounding box center [281, 336] width 30 height 15
click at [413, 511] on div at bounding box center [359, 512] width 187 height 7
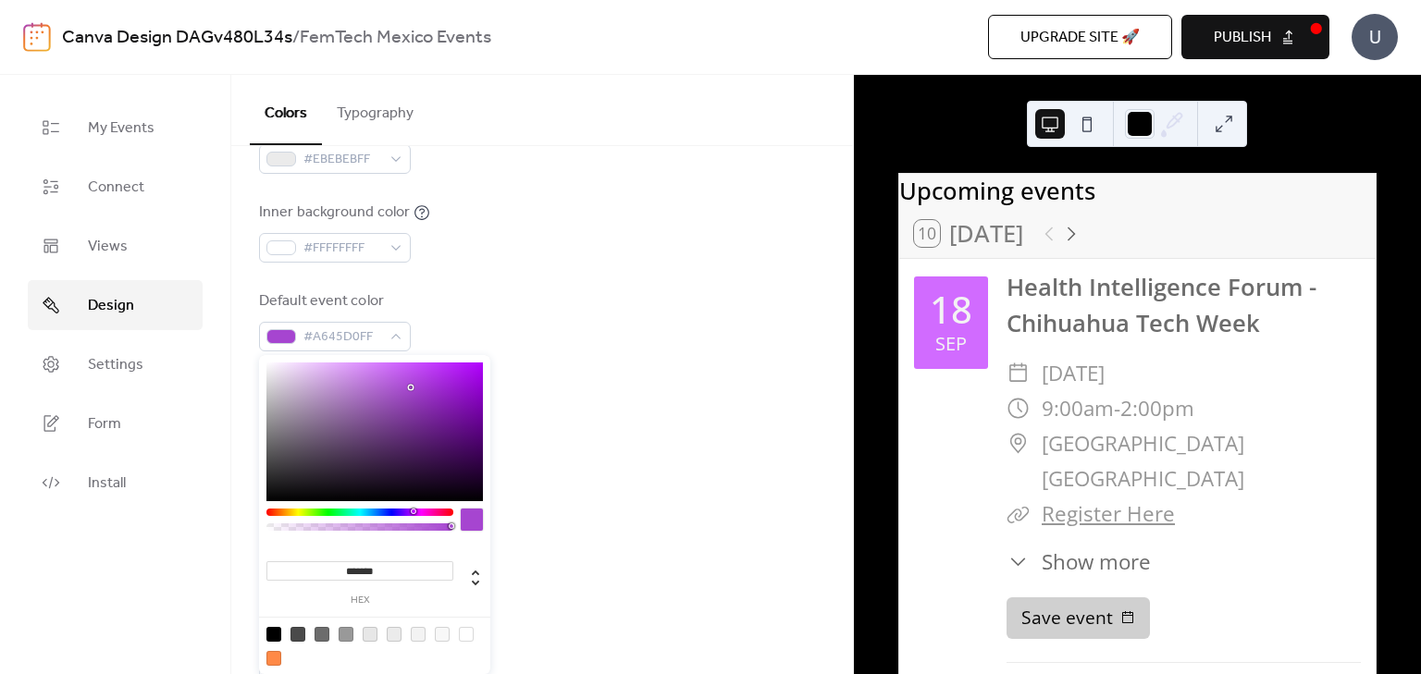
click at [411, 388] on div at bounding box center [374, 432] width 216 height 139
click at [410, 437] on div at bounding box center [374, 432] width 216 height 139
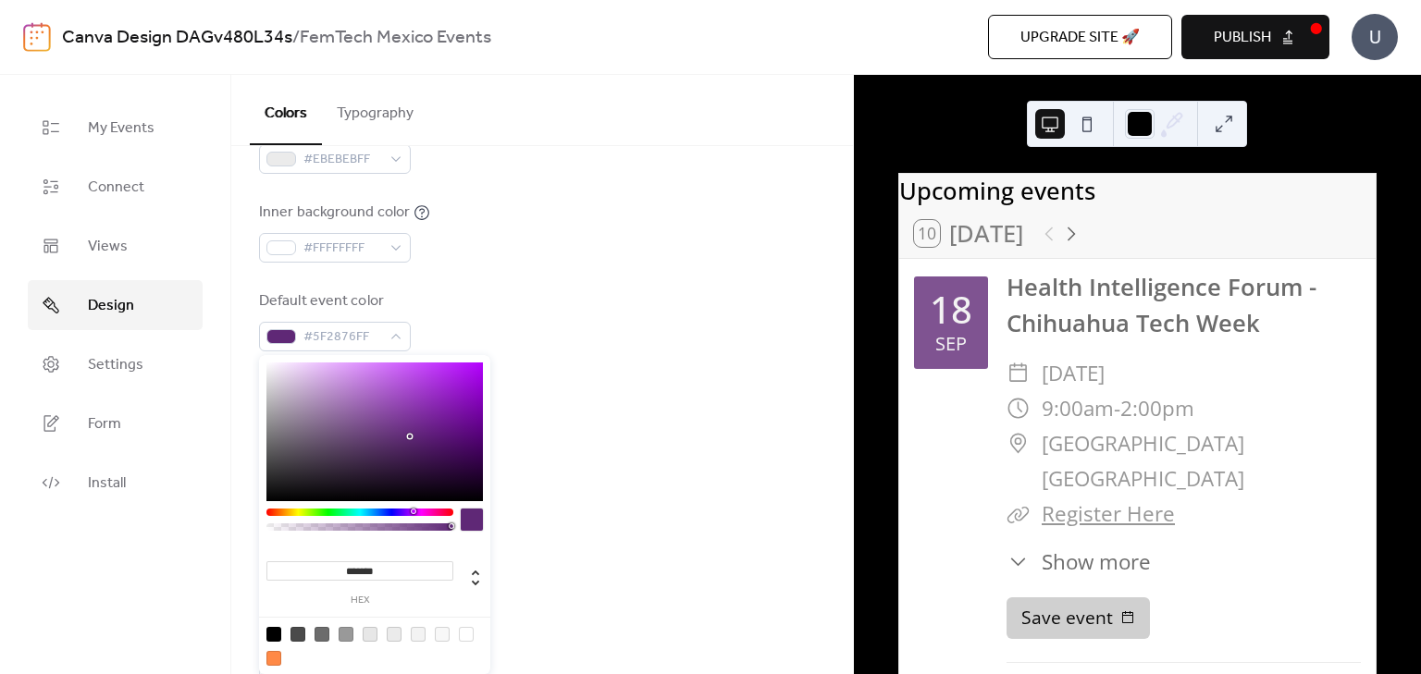
type input "*******"
click at [428, 410] on div at bounding box center [374, 432] width 216 height 139
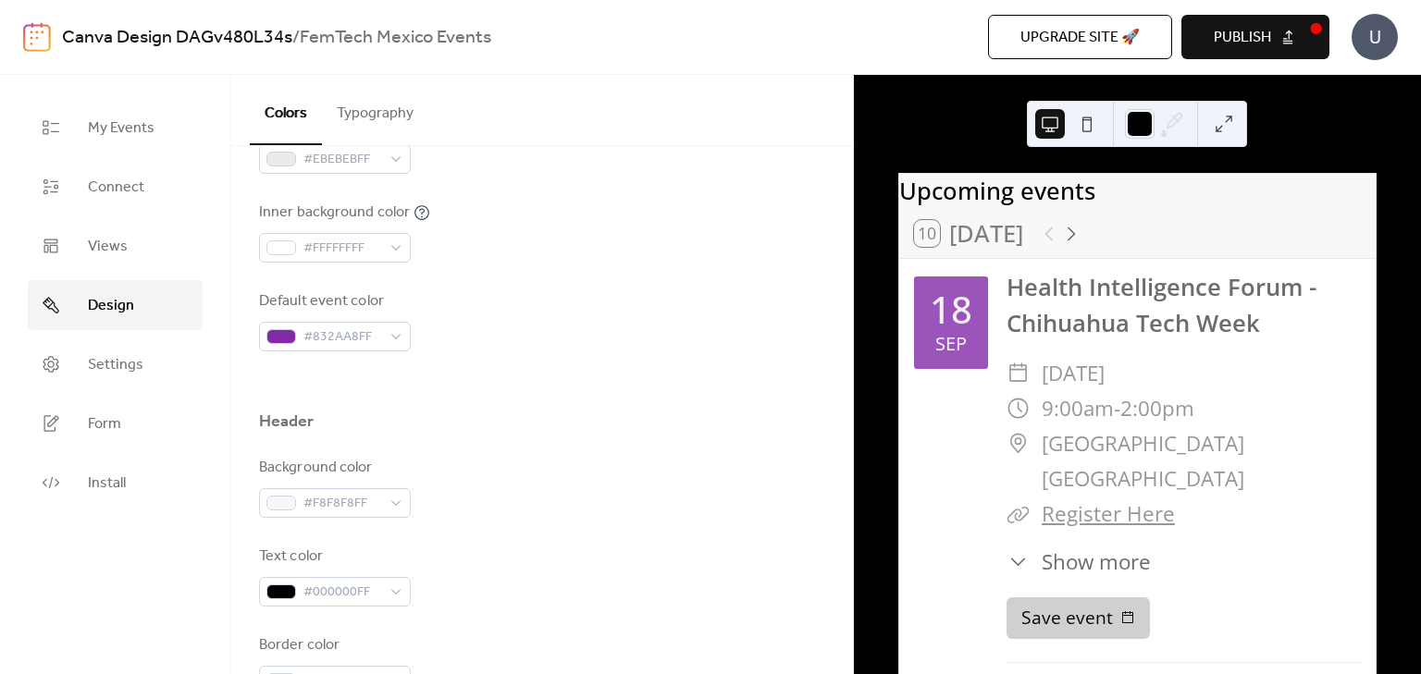
click at [727, 464] on div "Background color #F8F8F8FF" at bounding box center [542, 487] width 566 height 61
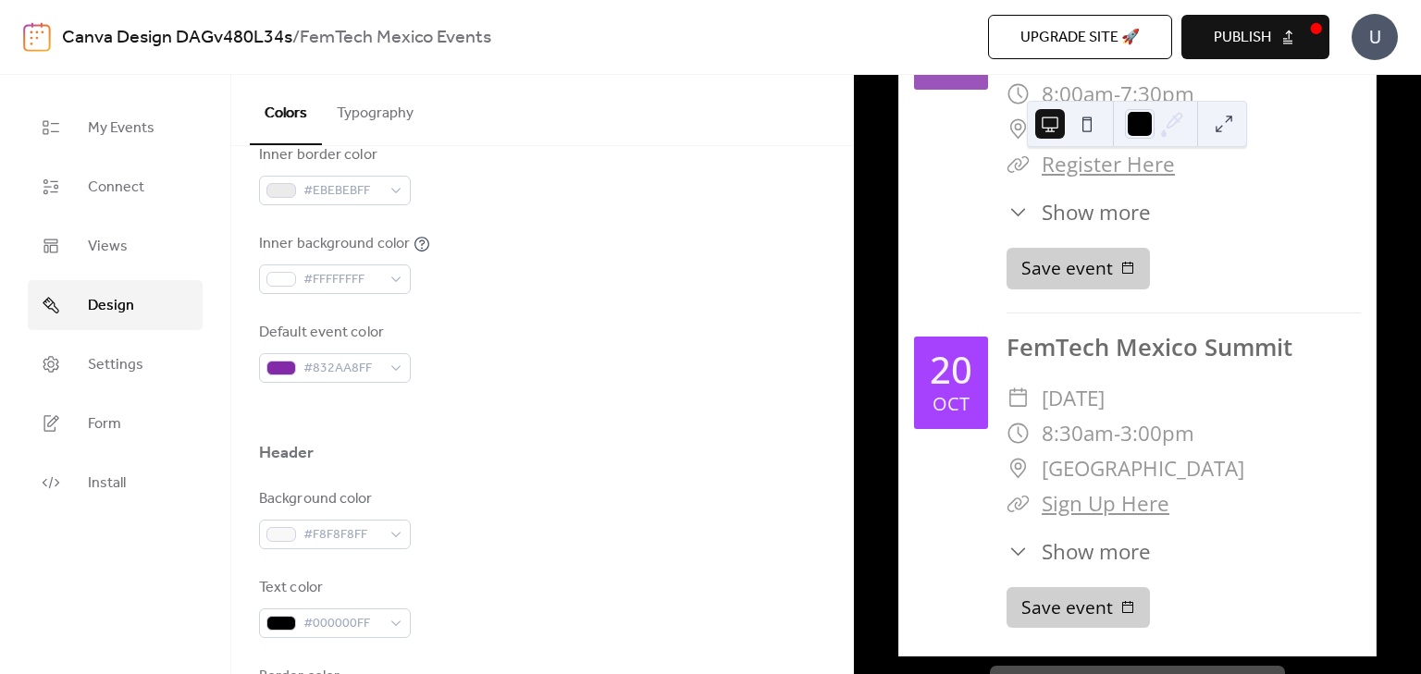
scroll to position [0, 0]
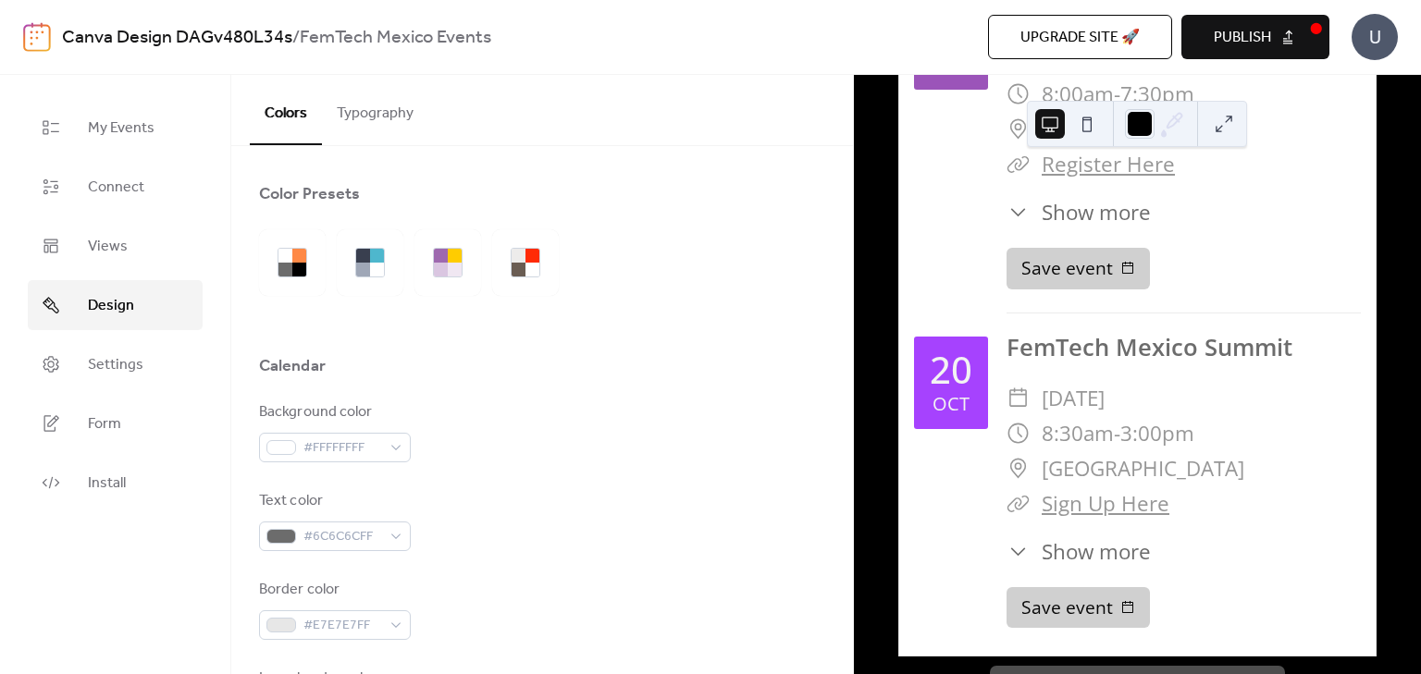
click at [1305, 32] on button "Publish" at bounding box center [1255, 37] width 148 height 44
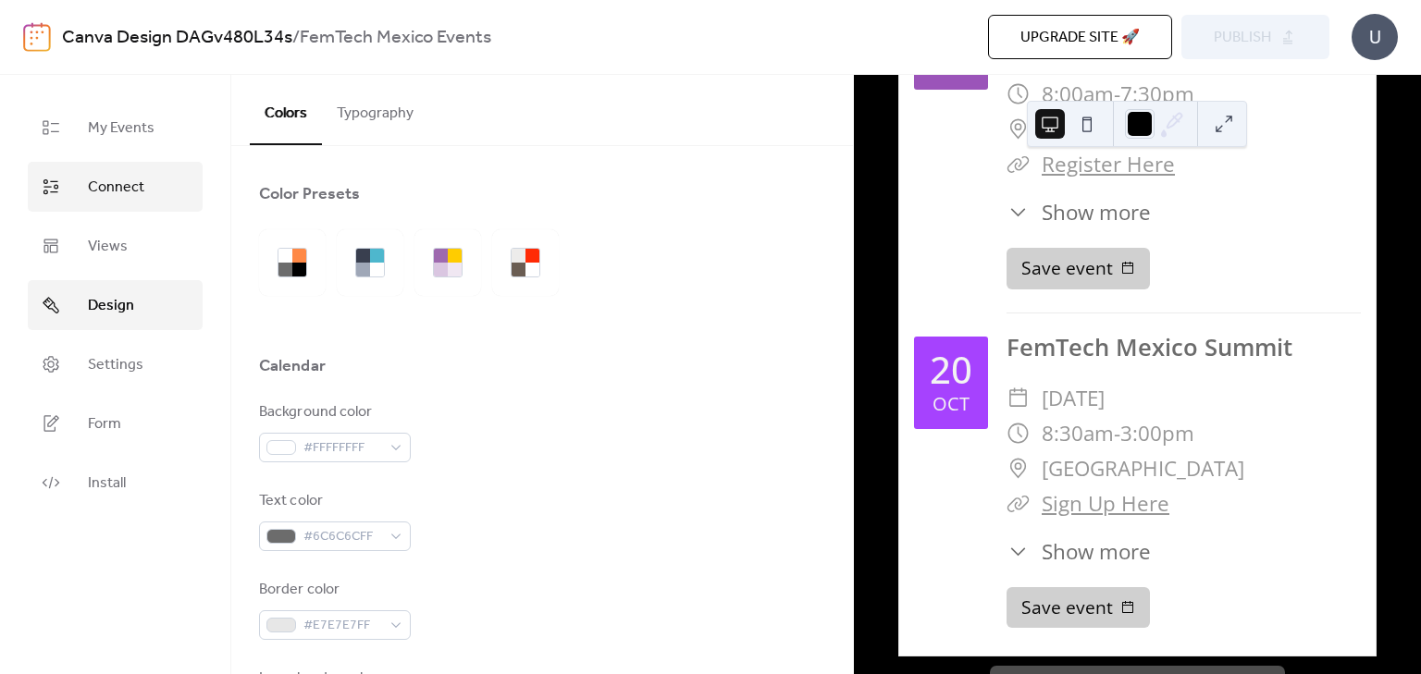
click at [109, 178] on span "Connect" at bounding box center [116, 188] width 56 height 22
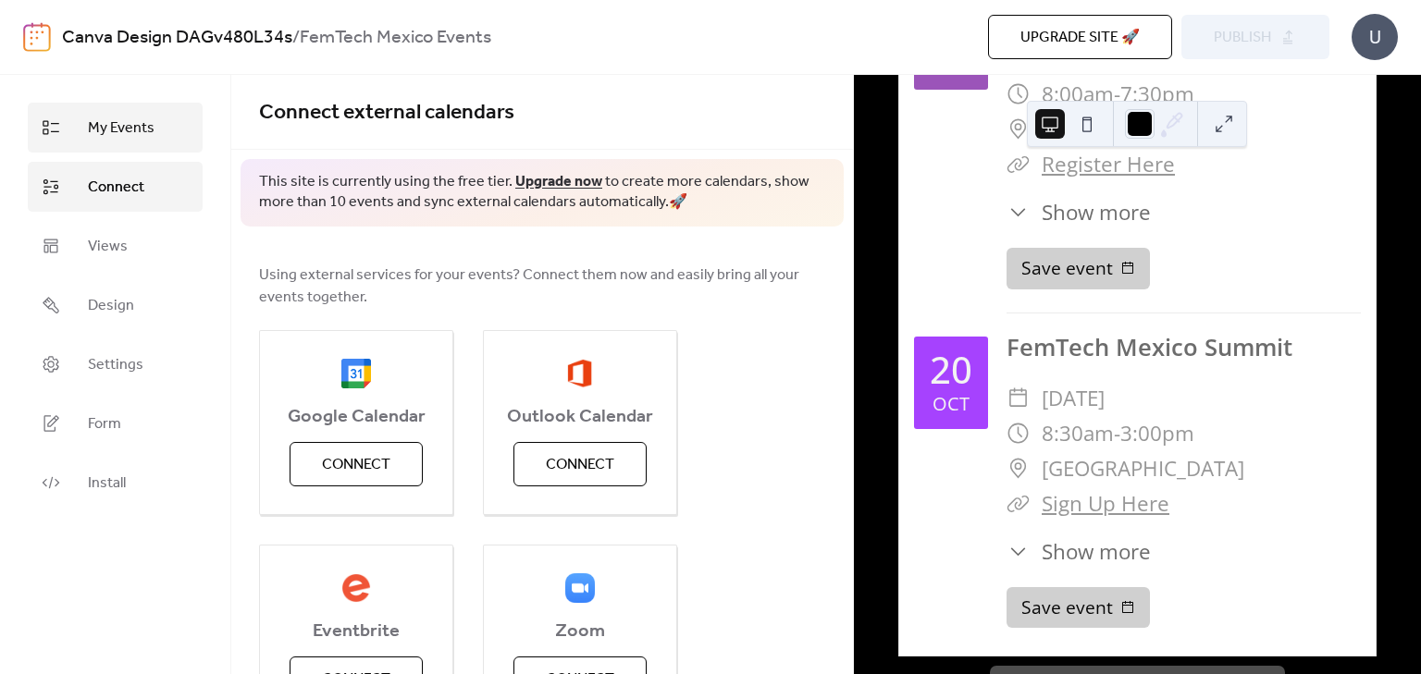
click at [120, 132] on span "My Events" at bounding box center [121, 128] width 67 height 22
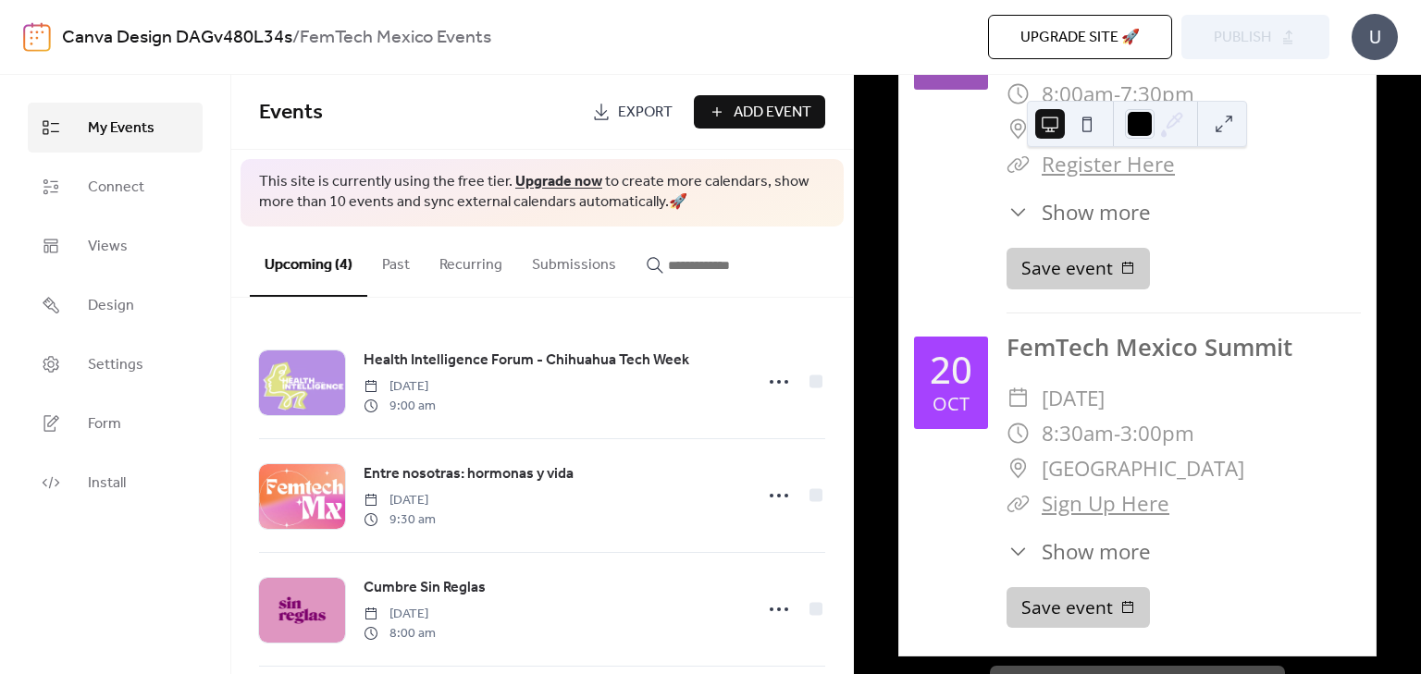
click at [558, 263] on button "Submissions" at bounding box center [574, 261] width 114 height 68
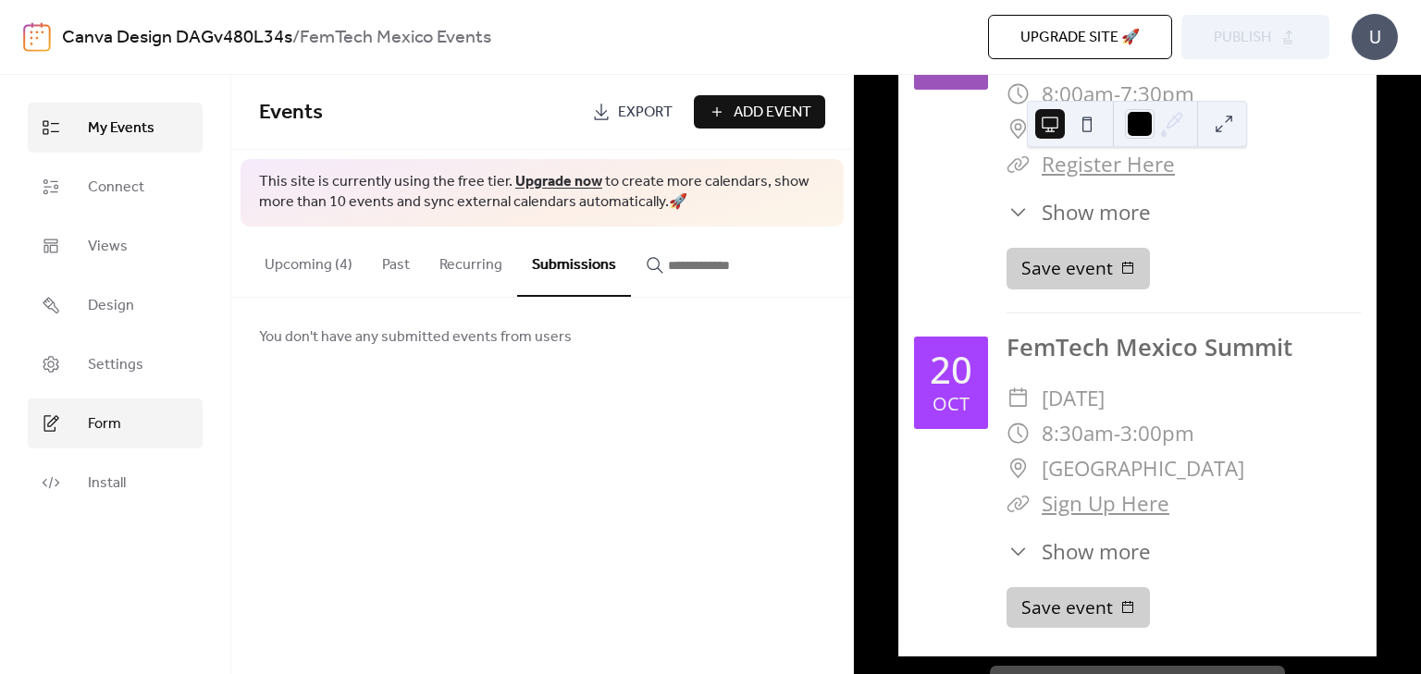
click at [147, 426] on link "Form" at bounding box center [115, 424] width 175 height 50
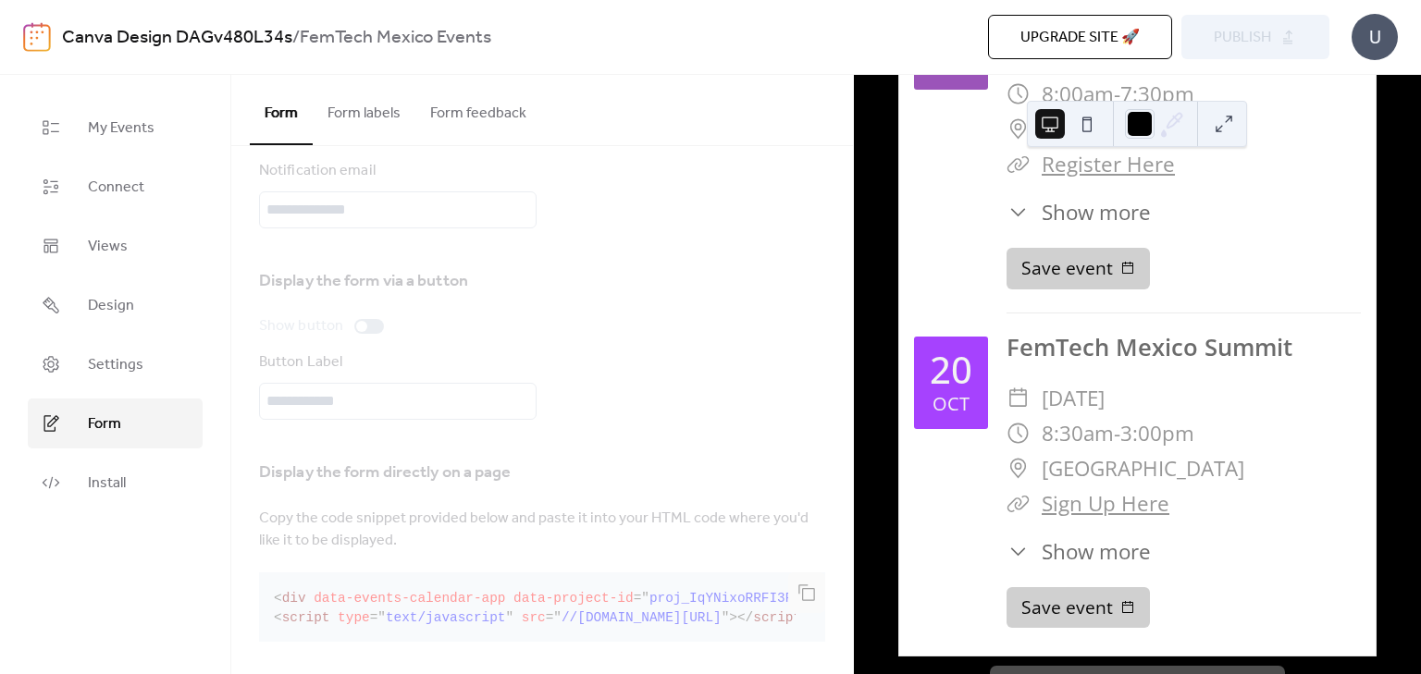
scroll to position [80, 0]
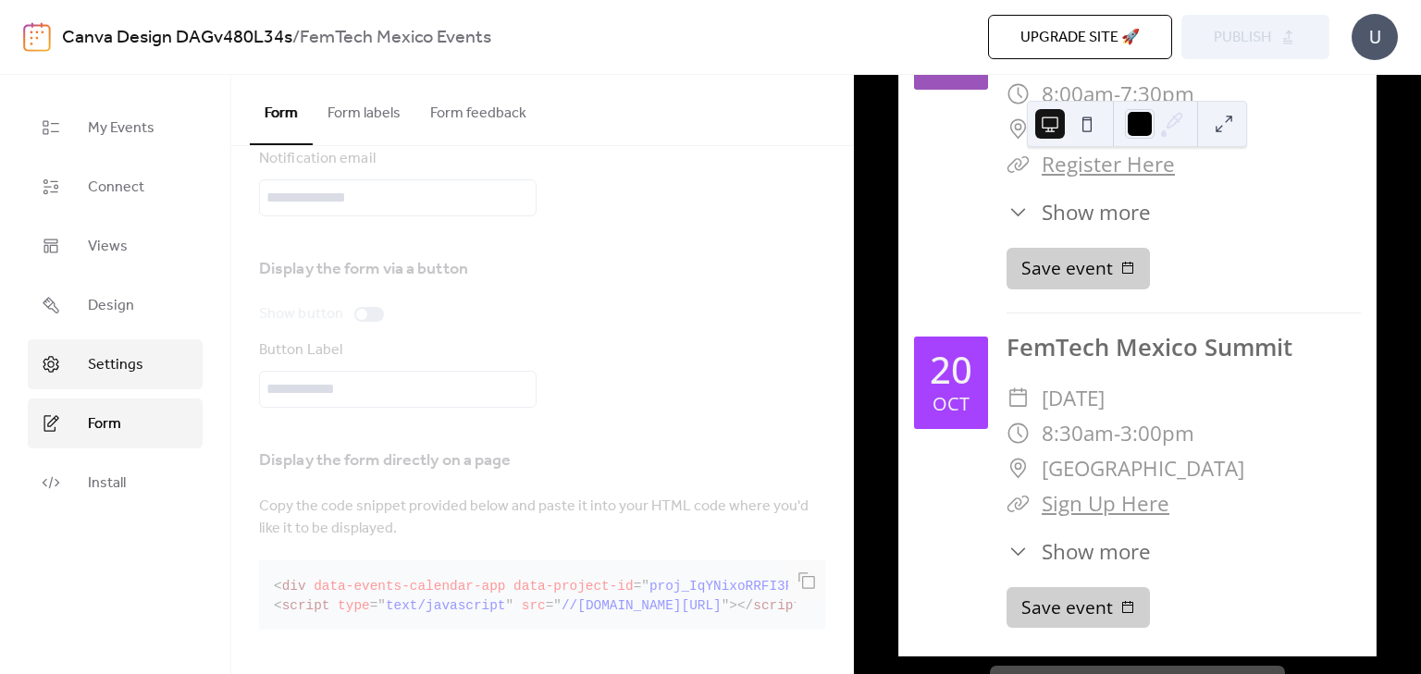
click at [98, 362] on span "Settings" at bounding box center [115, 365] width 55 height 22
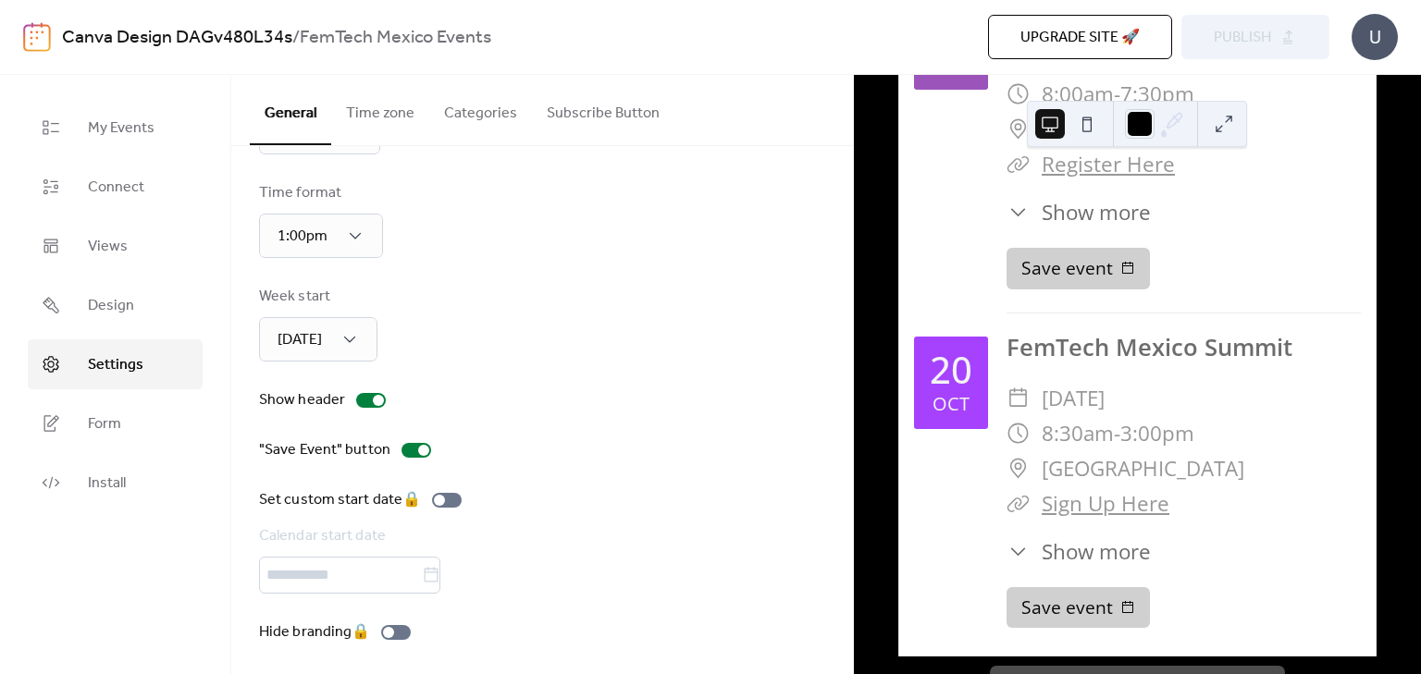
scroll to position [110, 0]
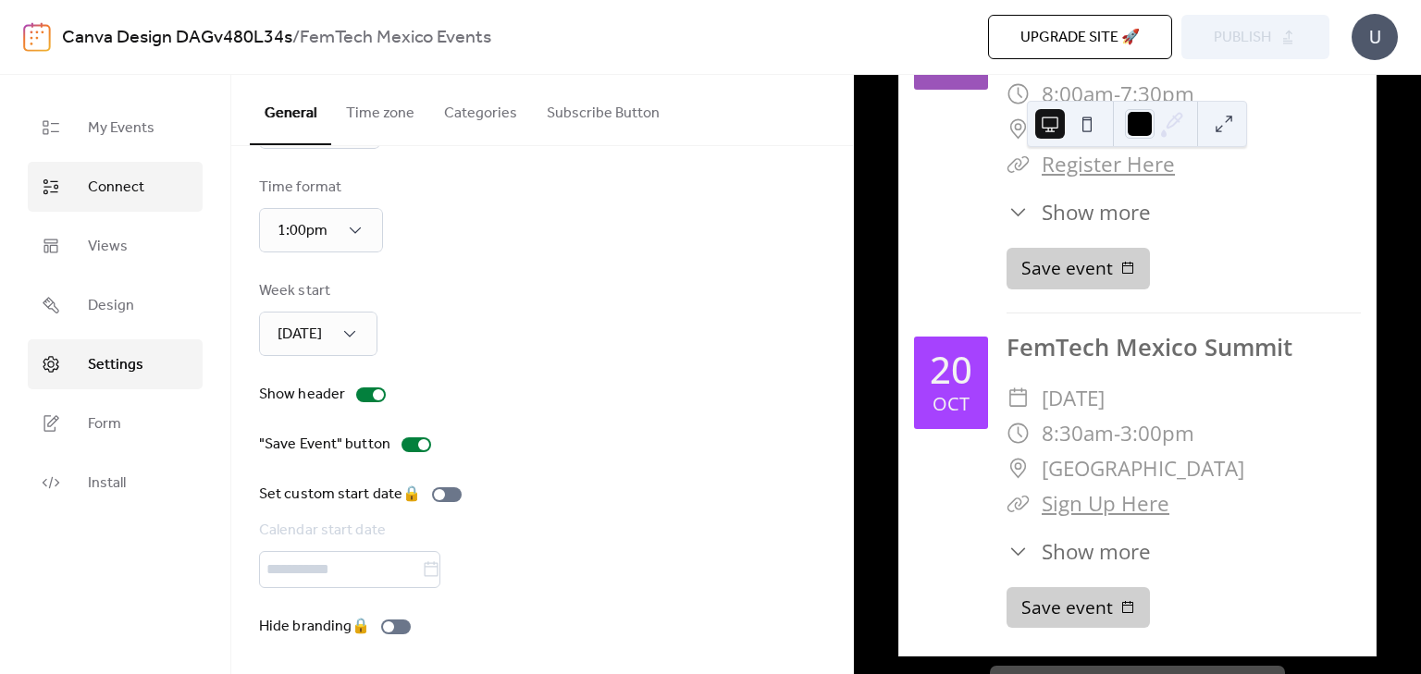
click at [116, 186] on span "Connect" at bounding box center [116, 188] width 56 height 22
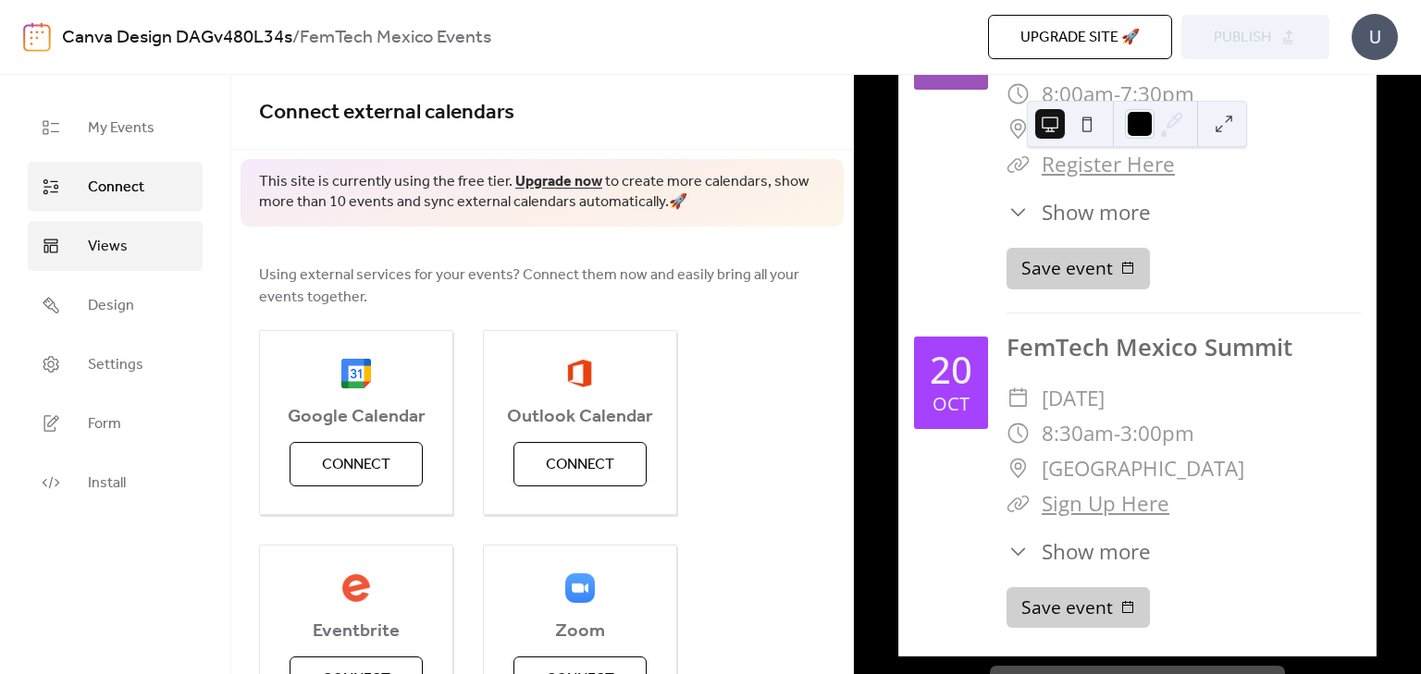
click at [145, 250] on link "Views" at bounding box center [115, 246] width 175 height 50
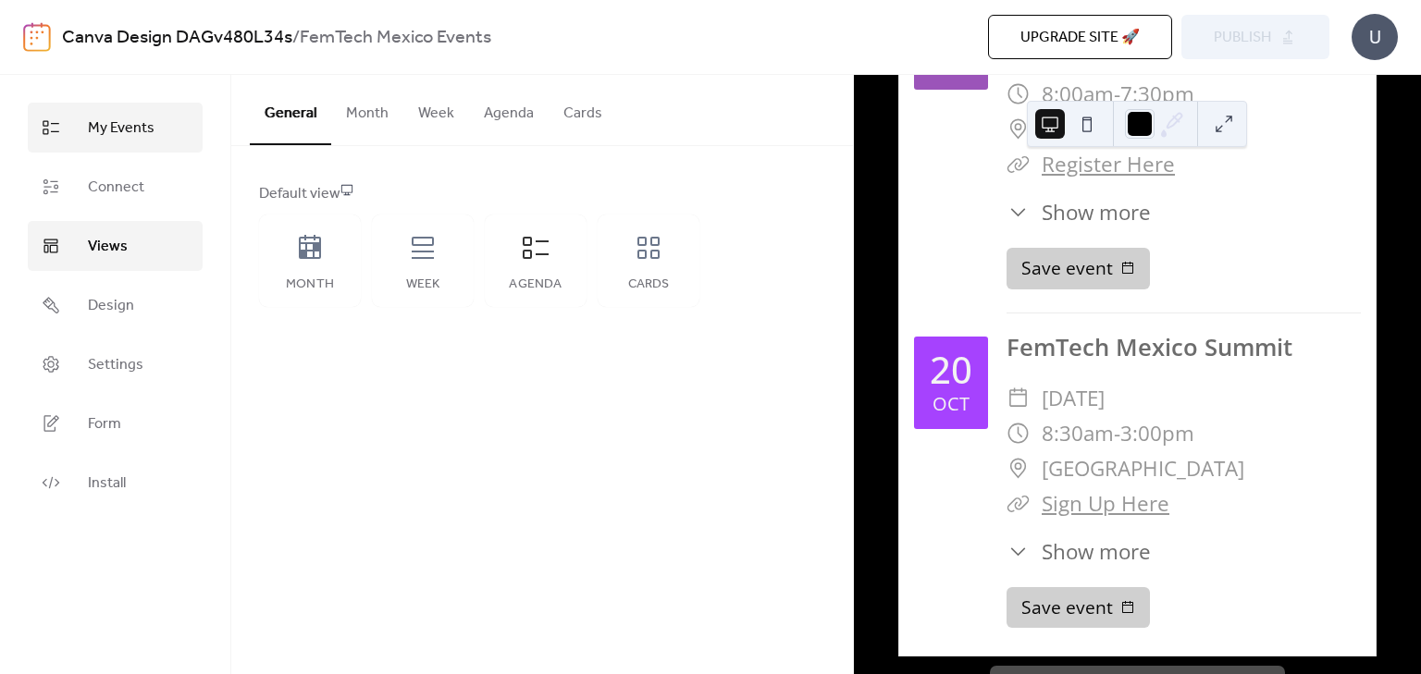
click at [107, 134] on span "My Events" at bounding box center [121, 128] width 67 height 22
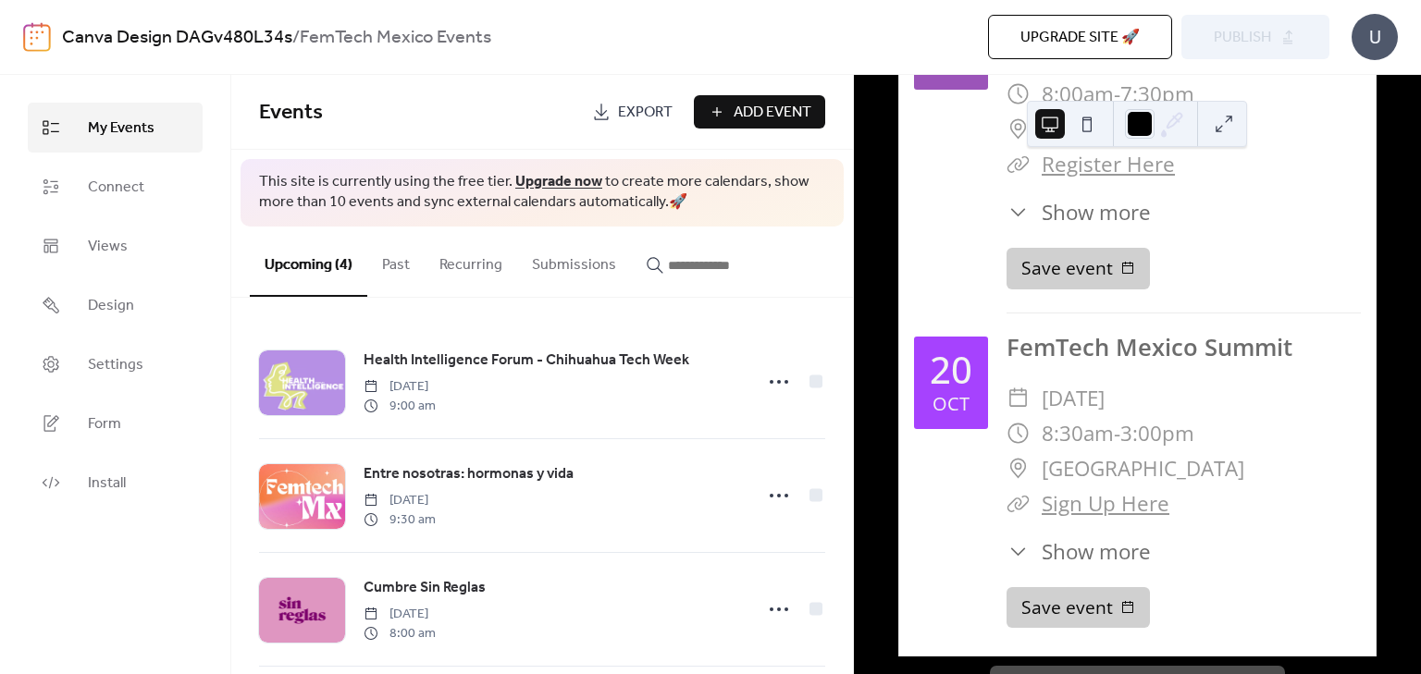
click at [745, 115] on span "Add Event" at bounding box center [772, 113] width 78 height 22
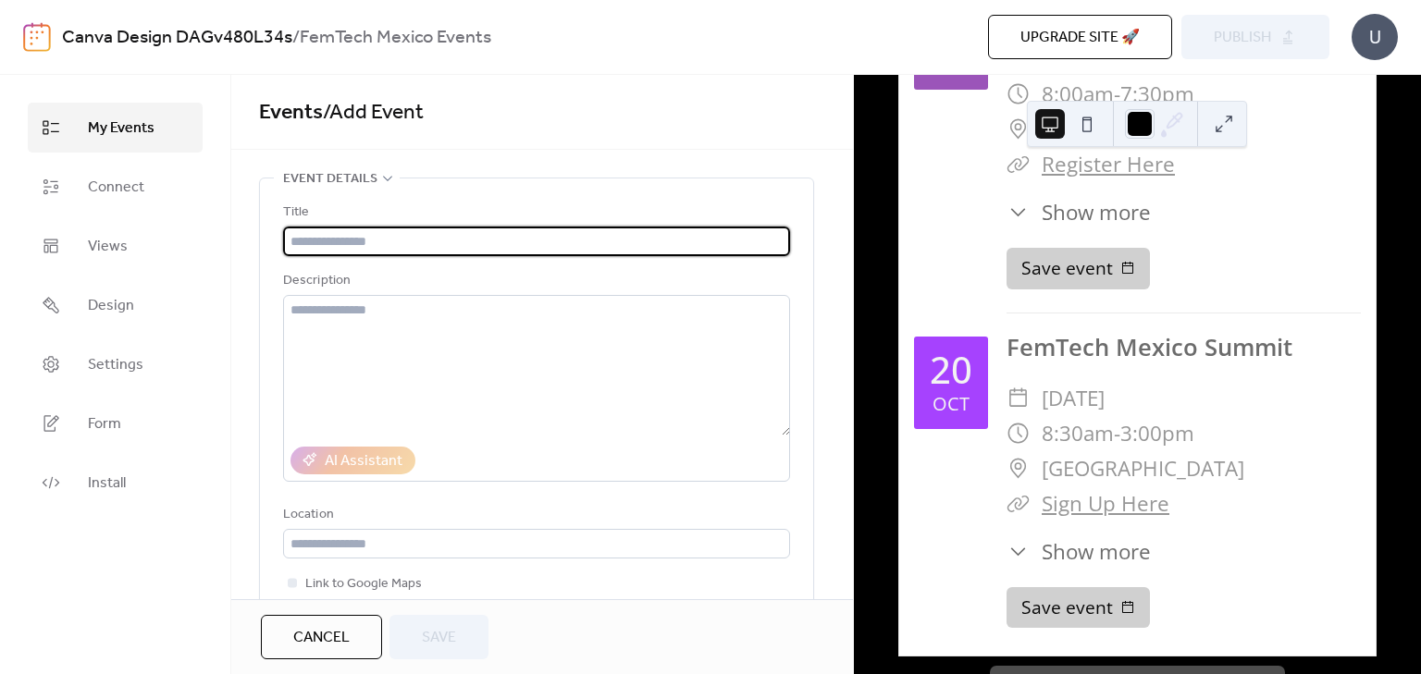
click at [73, 32] on link "Canva Design DAGv480L34s" at bounding box center [177, 37] width 230 height 35
